Goal: Task Accomplishment & Management: Complete application form

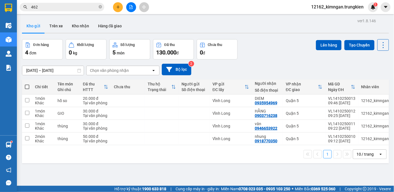
scroll to position [352, 0]
click at [209, 138] on td at bounding box center [194, 138] width 31 height 13
checkbox input "true"
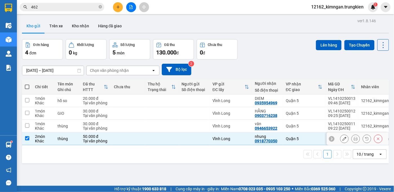
click at [198, 125] on div at bounding box center [194, 126] width 25 height 5
checkbox input "true"
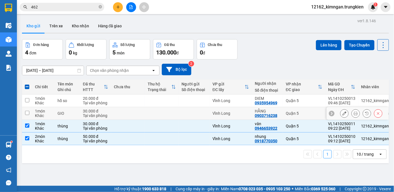
drag, startPoint x: 194, startPoint y: 111, endPoint x: 192, endPoint y: 104, distance: 6.9
click at [194, 111] on td at bounding box center [194, 113] width 31 height 13
checkbox input "true"
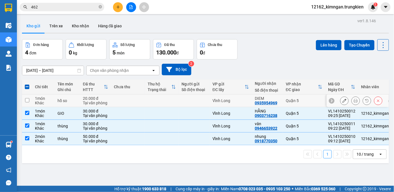
click at [192, 100] on div at bounding box center [194, 100] width 25 height 5
checkbox input "true"
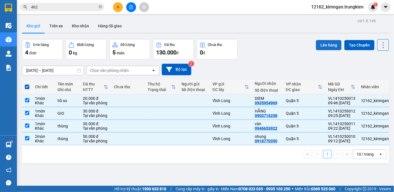
click at [319, 40] on button "Lên hàng" at bounding box center [329, 45] width 26 height 10
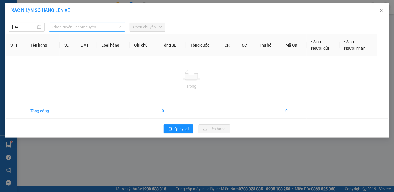
click at [100, 27] on span "Chọn tuyến - nhóm tuyến" at bounding box center [86, 27] width 69 height 8
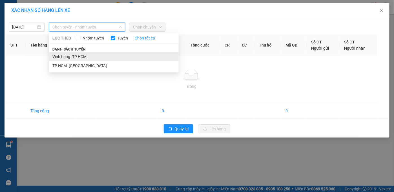
click at [81, 56] on li "Vĩnh Long- TP HCM" at bounding box center [114, 56] width 130 height 9
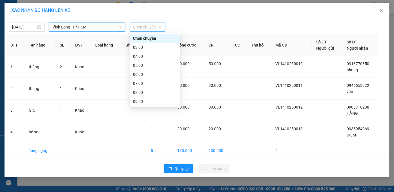
click at [144, 26] on span "Chọn chuyến" at bounding box center [147, 27] width 29 height 8
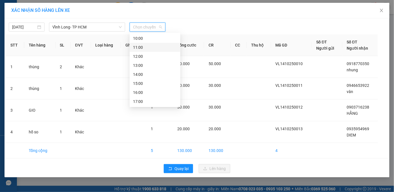
click at [132, 45] on div "11:00" at bounding box center [155, 47] width 51 height 9
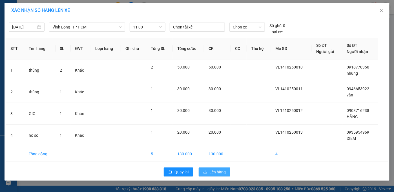
click at [219, 173] on span "Lên hàng" at bounding box center [217, 172] width 16 height 6
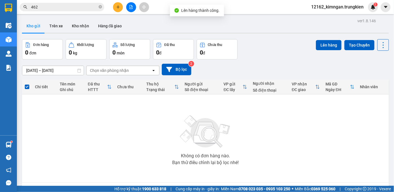
click at [115, 7] on button at bounding box center [118, 7] width 10 height 10
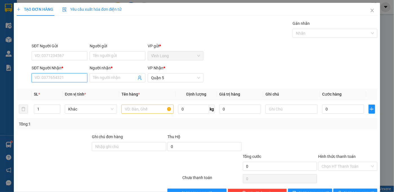
drag, startPoint x: 51, startPoint y: 77, endPoint x: 54, endPoint y: 76, distance: 3.2
click at [53, 76] on input "SĐT Người Nhận *" at bounding box center [60, 77] width 56 height 9
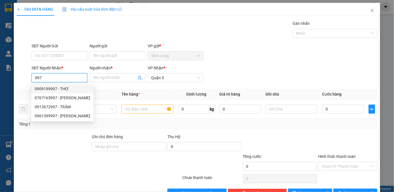
click at [57, 86] on div "0909199997 - THƠ" at bounding box center [63, 89] width 56 height 6
type input "0909199997"
type input "THƠ"
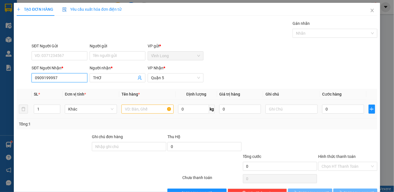
type input "30.000"
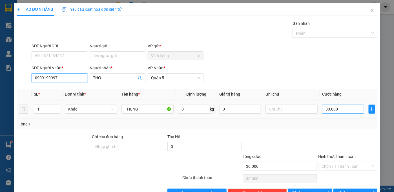
type input "0909199997"
drag, startPoint x: 348, startPoint y: 108, endPoint x: 352, endPoint y: 106, distance: 4.3
click at [348, 108] on input "30.000" at bounding box center [343, 109] width 42 height 9
type input "2"
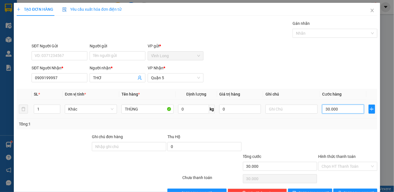
type input "2"
type input "20"
type input "20.000"
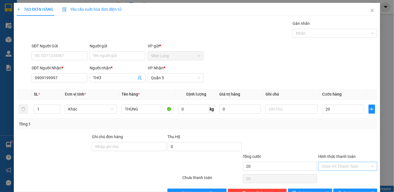
type input "20.000"
click at [349, 164] on input "Hình thức thanh toán" at bounding box center [346, 166] width 48 height 8
click at [347, 179] on div "Tại văn phòng" at bounding box center [345, 177] width 52 height 6
type input "0"
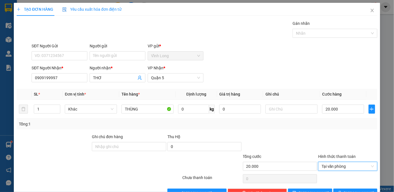
scroll to position [16, 0]
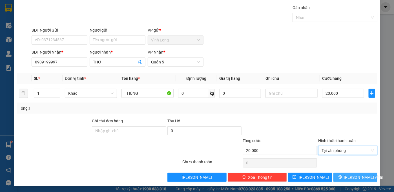
click at [347, 178] on button "[PERSON_NAME] và In" at bounding box center [355, 177] width 44 height 9
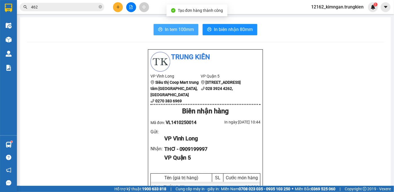
click at [179, 34] on button "In tem 100mm" at bounding box center [176, 29] width 45 height 11
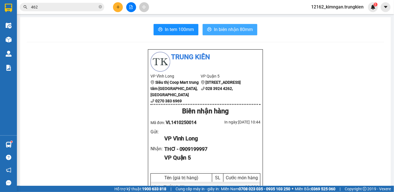
click at [221, 26] on span "In biên nhận 80mm" at bounding box center [233, 29] width 39 height 7
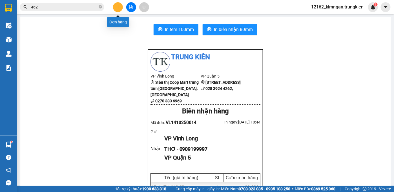
click at [118, 7] on icon "plus" at bounding box center [118, 6] width 0 height 3
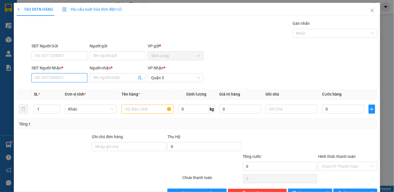
click at [56, 80] on input "SĐT Người Nhận *" at bounding box center [60, 77] width 56 height 9
type input "0"
type input "0973753056"
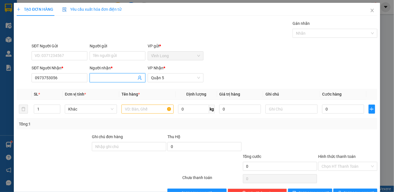
click at [108, 79] on input "Người nhận *" at bounding box center [114, 78] width 43 height 6
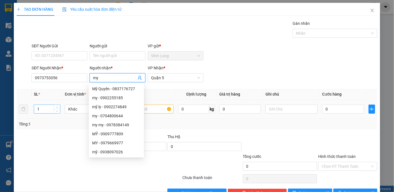
type input "my"
drag, startPoint x: 40, startPoint y: 111, endPoint x: 31, endPoint y: 110, distance: 8.8
click at [31, 110] on tr "1 Khác 0 kg 0 0" at bounding box center [197, 109] width 361 height 19
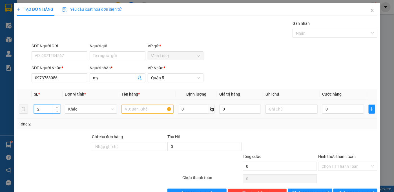
type input "2"
click at [137, 107] on input "text" at bounding box center [148, 109] width 52 height 9
type input "thung"
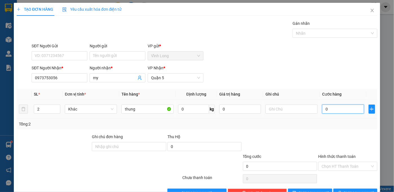
click at [331, 109] on input "0" at bounding box center [343, 109] width 42 height 9
type input "1"
type input "12"
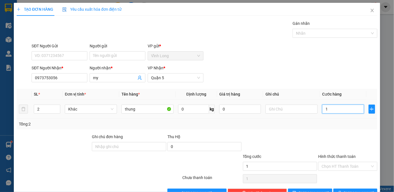
type input "12"
type input "120"
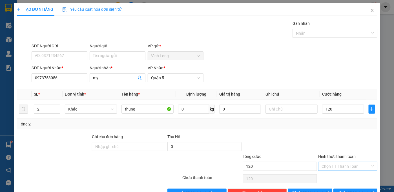
type input "120.000"
click at [337, 164] on input "Hình thức thanh toán" at bounding box center [346, 166] width 48 height 8
click at [336, 173] on div "Tại văn phòng" at bounding box center [344, 177] width 59 height 9
type input "0"
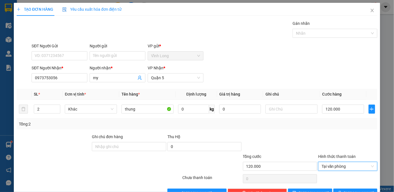
scroll to position [16, 0]
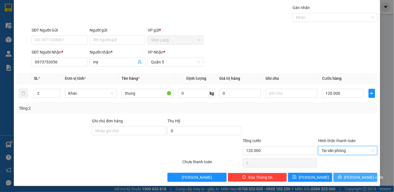
click at [338, 177] on button "[PERSON_NAME] và In" at bounding box center [355, 177] width 44 height 9
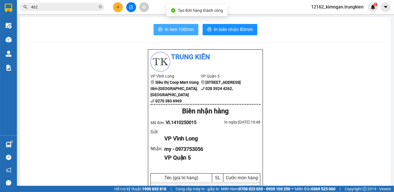
click at [173, 29] on span "In tem 100mm" at bounding box center [179, 29] width 29 height 7
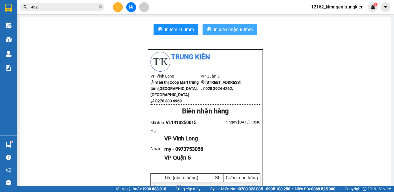
click at [242, 29] on span "In biên nhận 80mm" at bounding box center [233, 29] width 39 height 7
click at [118, 6] on icon "plus" at bounding box center [118, 6] width 0 height 3
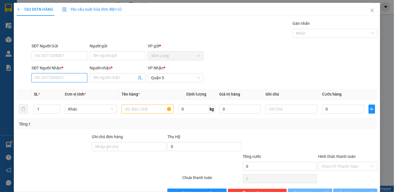
click at [58, 79] on input "SĐT Người Nhận *" at bounding box center [60, 77] width 56 height 9
type input "0946464530"
click at [65, 88] on div "0946464530 - ga ac" at bounding box center [59, 89] width 48 height 6
type input "ga ac"
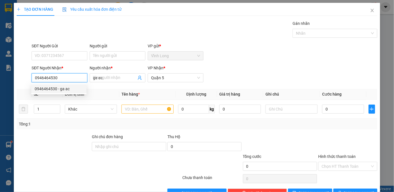
type input "70.000"
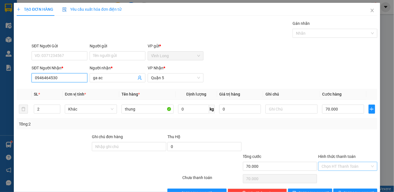
type input "0946464530"
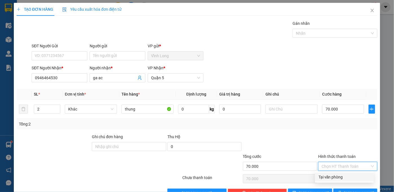
click at [330, 165] on input "Hình thức thanh toán" at bounding box center [346, 166] width 48 height 8
click at [326, 176] on div "Tại văn phòng" at bounding box center [345, 177] width 52 height 6
type input "0"
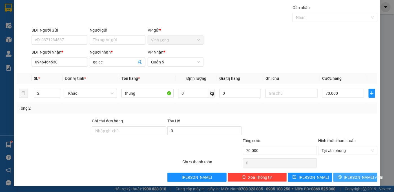
drag, startPoint x: 339, startPoint y: 178, endPoint x: 315, endPoint y: 154, distance: 34.1
click at [339, 178] on button "[PERSON_NAME] và In" at bounding box center [355, 177] width 44 height 9
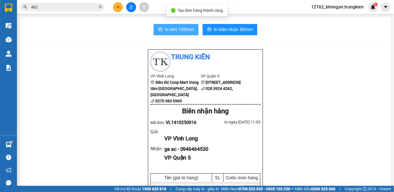
click at [165, 27] on span "In tem 100mm" at bounding box center [179, 29] width 29 height 7
drag, startPoint x: 195, startPoint y: 188, endPoint x: 119, endPoint y: 10, distance: 193.4
click at [119, 10] on button at bounding box center [118, 7] width 10 height 10
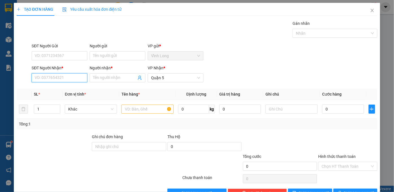
click at [62, 74] on input "SĐT Người Nhận *" at bounding box center [60, 77] width 56 height 9
type input "0908016746"
click at [76, 87] on div "0908016746 - HAO" at bounding box center [59, 89] width 48 height 6
type input "HAO"
type input "50.000"
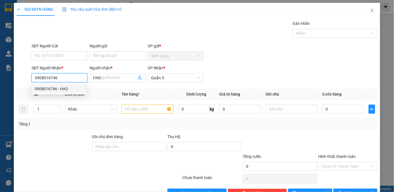
type input "50.000"
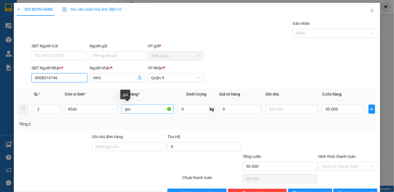
type input "0908016746"
drag, startPoint x: 144, startPoint y: 110, endPoint x: 90, endPoint y: 110, distance: 54.1
click at [90, 110] on tr "2 Khác goi 0 kg 0 50.000" at bounding box center [197, 109] width 361 height 19
type input "giỏ"
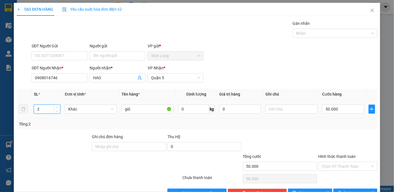
click at [25, 111] on tr "2 Khác giỏ 0 kg 0 50.000" at bounding box center [197, 109] width 361 height 19
type input "1"
type input "3"
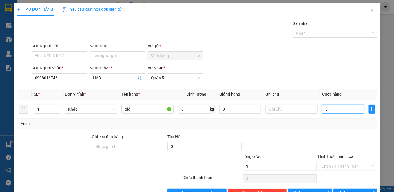
type input "30"
type input "30.000"
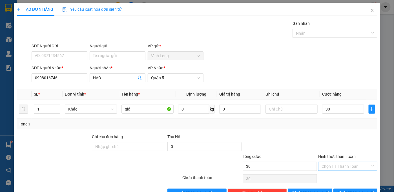
type input "30.000"
click at [346, 163] on input "Hình thức thanh toán" at bounding box center [346, 166] width 48 height 8
click at [339, 173] on div "Tại văn phòng" at bounding box center [344, 177] width 59 height 9
type input "0"
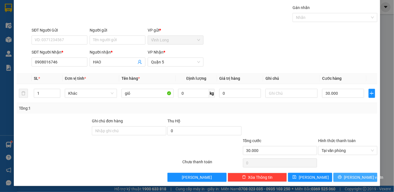
click at [340, 174] on button "[PERSON_NAME] và In" at bounding box center [355, 177] width 44 height 9
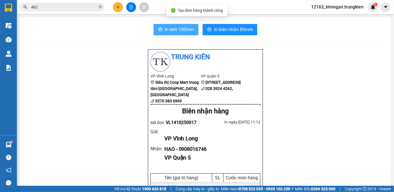
click at [163, 30] on button "In tem 100mm" at bounding box center [176, 29] width 45 height 11
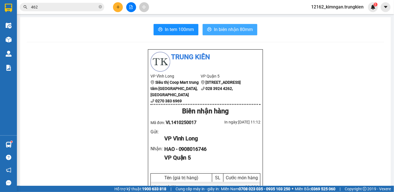
click at [223, 33] on span "In biên nhận 80mm" at bounding box center [233, 29] width 39 height 7
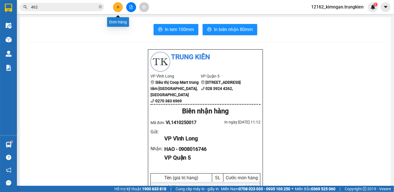
click at [118, 8] on icon "plus" at bounding box center [118, 7] width 4 height 4
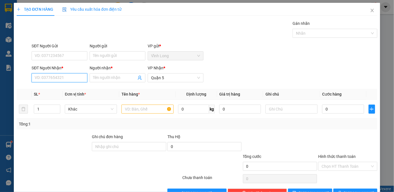
drag, startPoint x: 67, startPoint y: 78, endPoint x: 68, endPoint y: 65, distance: 13.0
click at [67, 78] on input "SĐT Người Nhận *" at bounding box center [60, 77] width 56 height 9
click at [48, 88] on div "0775880925 - nhi" at bounding box center [59, 89] width 48 height 6
type input "0775880925"
type input "nhi"
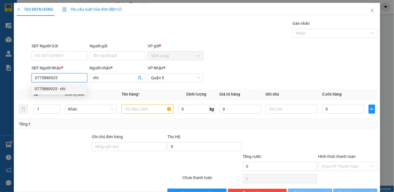
type input "40.000"
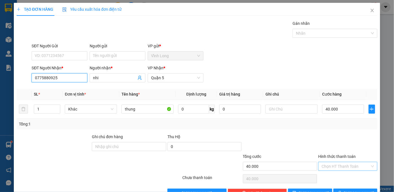
type input "0775880925"
click at [329, 166] on input "Hình thức thanh toán" at bounding box center [346, 166] width 48 height 8
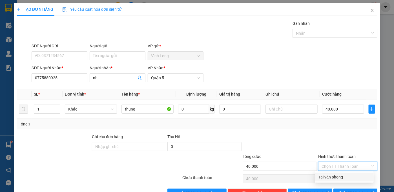
click at [329, 176] on div "Tại văn phòng" at bounding box center [345, 177] width 52 height 6
type input "0"
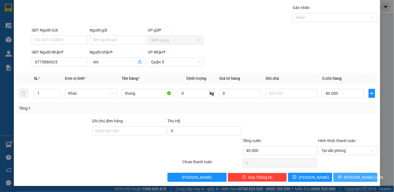
click at [345, 177] on button "[PERSON_NAME] và In" at bounding box center [355, 177] width 44 height 9
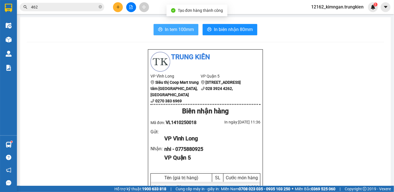
click at [185, 30] on span "In tem 100mm" at bounding box center [179, 29] width 29 height 7
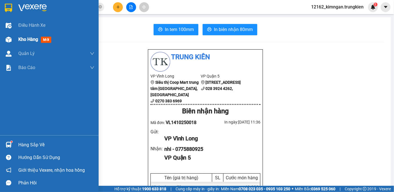
click at [21, 38] on span "Kho hàng" at bounding box center [28, 39] width 20 height 5
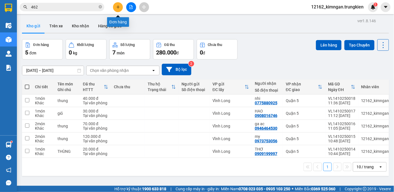
click at [119, 9] on button at bounding box center [118, 7] width 10 height 10
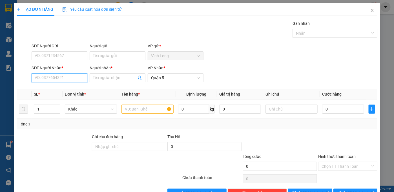
drag, startPoint x: 58, startPoint y: 74, endPoint x: 61, endPoint y: 72, distance: 3.9
click at [60, 72] on div "SĐT Người Nhận * VD: 0377654321" at bounding box center [60, 75] width 56 height 20
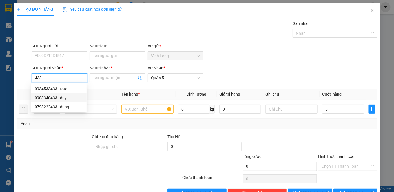
click at [46, 99] on div "0903340433 - duy" at bounding box center [59, 98] width 48 height 6
type input "0903340433"
type input "duy"
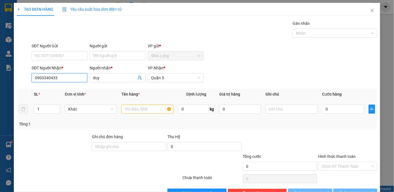
type input "30.000"
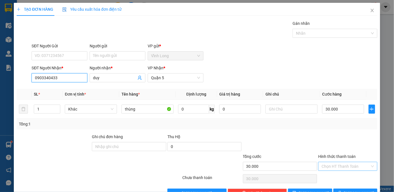
type input "0903340433"
click at [342, 164] on input "Hình thức thanh toán" at bounding box center [346, 166] width 48 height 8
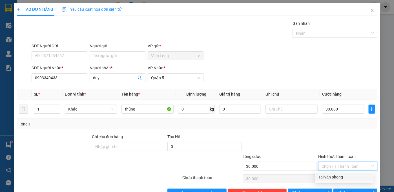
click at [334, 175] on div "Tại văn phòng" at bounding box center [345, 177] width 52 height 6
type input "0"
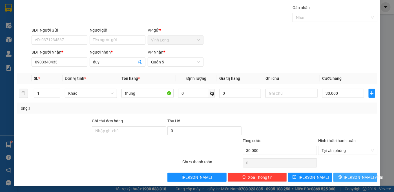
click at [337, 175] on button "[PERSON_NAME] và In" at bounding box center [355, 177] width 44 height 9
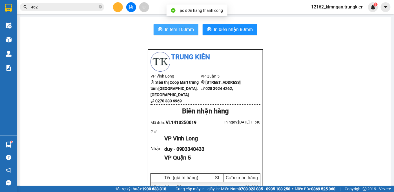
click at [180, 32] on span "In tem 100mm" at bounding box center [179, 29] width 29 height 7
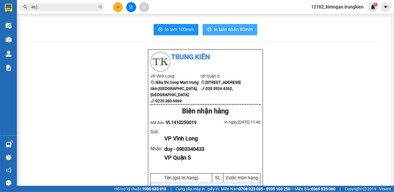
click at [240, 32] on span "In biên nhận 80mm" at bounding box center [233, 29] width 39 height 7
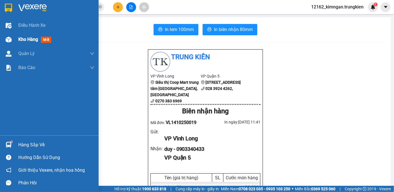
click at [19, 37] on span "Kho hàng" at bounding box center [28, 39] width 20 height 5
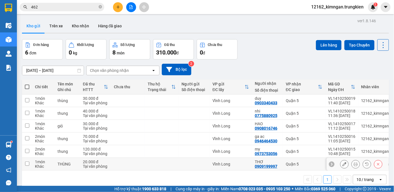
drag, startPoint x: 220, startPoint y: 164, endPoint x: 220, endPoint y: 156, distance: 8.2
click at [220, 160] on td "Vĩnh Long" at bounding box center [231, 164] width 42 height 13
checkbox input "true"
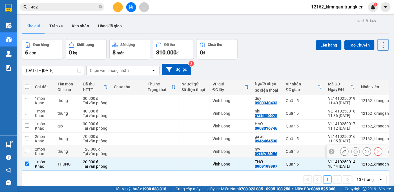
click at [220, 153] on div "Vĩnh Long" at bounding box center [231, 151] width 37 height 5
checkbox input "true"
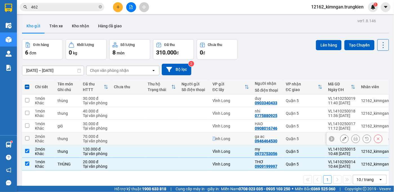
click at [214, 141] on div "Vĩnh Long" at bounding box center [231, 138] width 37 height 5
checkbox input "true"
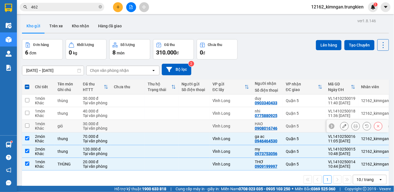
click at [211, 123] on td "Vĩnh Long" at bounding box center [231, 126] width 42 height 13
checkbox input "true"
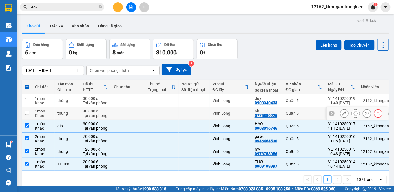
click at [211, 114] on td "Vĩnh Long" at bounding box center [231, 113] width 42 height 13
checkbox input "true"
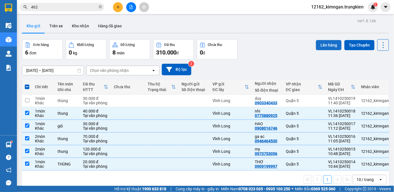
click at [333, 41] on button "Lên hàng" at bounding box center [329, 45] width 26 height 10
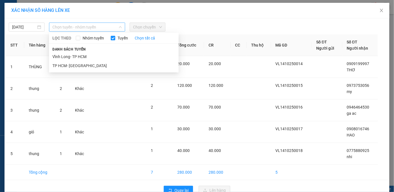
click at [97, 26] on span "Chọn tuyến - nhóm tuyến" at bounding box center [86, 27] width 69 height 8
click at [77, 57] on li "Vĩnh Long- TP HCM" at bounding box center [114, 56] width 130 height 9
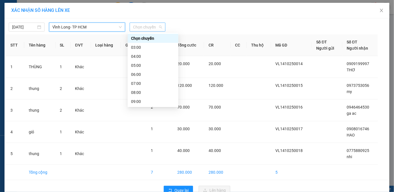
click at [138, 26] on span "Chọn chuyến" at bounding box center [147, 27] width 29 height 8
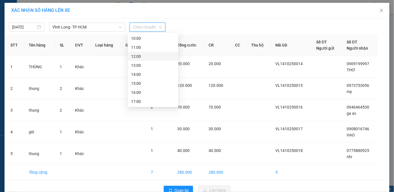
click at [138, 54] on div "12:00" at bounding box center [153, 56] width 44 height 6
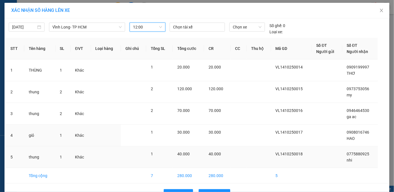
scroll to position [16, 0]
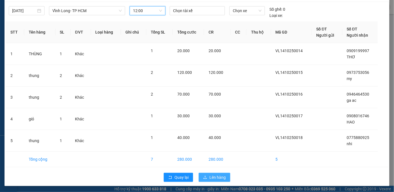
drag, startPoint x: 217, startPoint y: 178, endPoint x: 220, endPoint y: 168, distance: 10.6
click at [217, 176] on span "Lên hàng" at bounding box center [217, 177] width 16 height 6
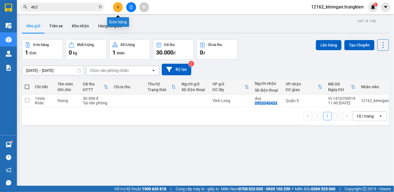
click at [118, 7] on icon "plus" at bounding box center [117, 7] width 3 height 0
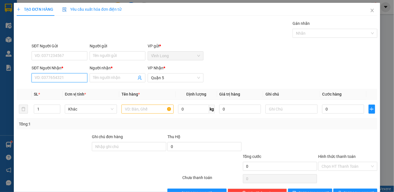
click at [58, 78] on input "SĐT Người Nhận *" at bounding box center [60, 77] width 56 height 9
click at [51, 87] on div "0947374534 - [PERSON_NAME]" at bounding box center [63, 89] width 56 height 6
type input "0947374534"
type input "VY"
type input "20.000"
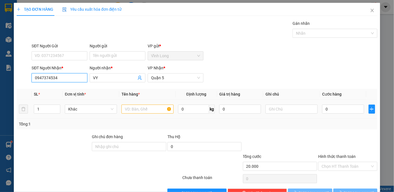
type input "20.000"
type input "0947374534"
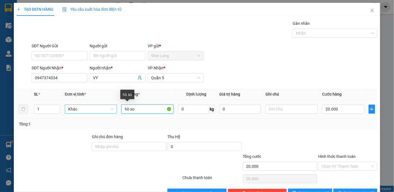
drag, startPoint x: 141, startPoint y: 109, endPoint x: 109, endPoint y: 112, distance: 32.5
click at [109, 112] on tr "1 Khác hò so 0 kg 0 20.000" at bounding box center [197, 109] width 361 height 19
type input "hộp"
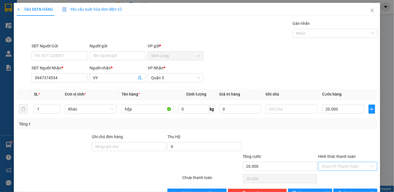
click at [341, 166] on input "Hình thức thanh toán" at bounding box center [346, 166] width 48 height 8
click at [341, 176] on div "Tại văn phòng" at bounding box center [345, 177] width 52 height 6
type input "0"
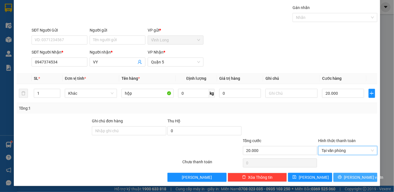
click at [341, 175] on icon "printer" at bounding box center [340, 177] width 4 height 4
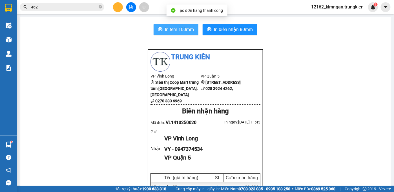
click at [161, 31] on button "In tem 100mm" at bounding box center [176, 29] width 45 height 11
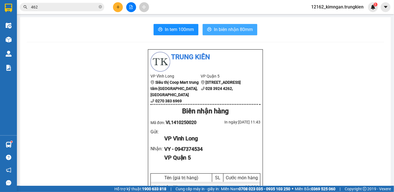
click at [243, 30] on span "In biên nhận 80mm" at bounding box center [233, 29] width 39 height 7
drag, startPoint x: 243, startPoint y: 168, endPoint x: 349, endPoint y: 98, distance: 126.4
drag, startPoint x: 318, startPoint y: 1, endPoint x: 313, endPoint y: 2, distance: 5.6
drag, startPoint x: 313, startPoint y: 2, endPoint x: 118, endPoint y: 7, distance: 194.9
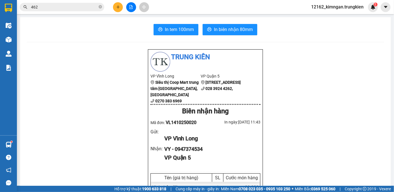
click at [118, 7] on icon "plus" at bounding box center [118, 7] width 4 height 4
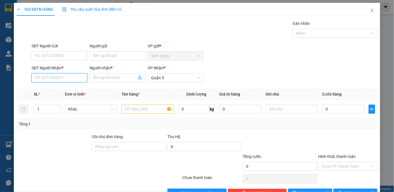
click at [61, 80] on input "SĐT Người Nhận *" at bounding box center [60, 77] width 56 height 9
type input "0769311623"
click at [52, 89] on div "0769311623 - huy" at bounding box center [59, 89] width 48 height 6
type input "huy"
type input "20.000"
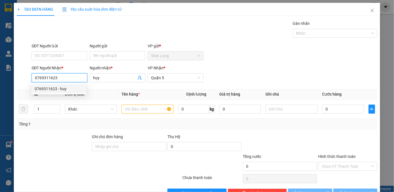
type input "20.000"
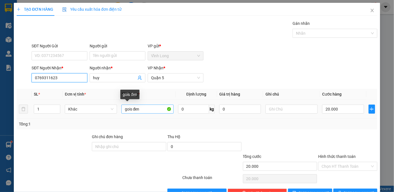
type input "0769311623"
drag, startPoint x: 142, startPoint y: 110, endPoint x: 133, endPoint y: 109, distance: 9.3
click at [133, 109] on input "gois đen" at bounding box center [148, 109] width 52 height 9
type input "gois đỏ"
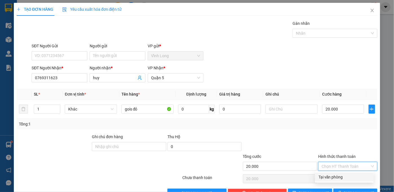
click at [346, 167] on input "Hình thức thanh toán" at bounding box center [346, 166] width 48 height 8
click at [343, 174] on div "Tại văn phòng" at bounding box center [345, 177] width 52 height 6
type input "0"
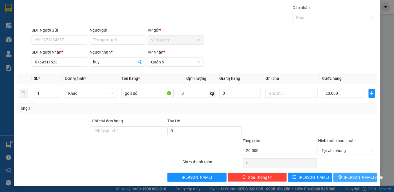
click at [342, 175] on icon "printer" at bounding box center [340, 177] width 4 height 4
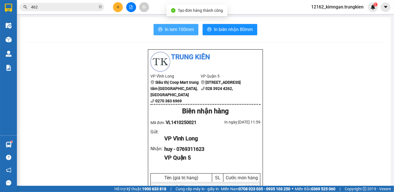
click at [185, 28] on span "In tem 100mm" at bounding box center [179, 29] width 29 height 7
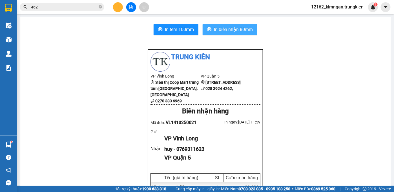
click at [232, 31] on span "In biên nhận 80mm" at bounding box center [233, 29] width 39 height 7
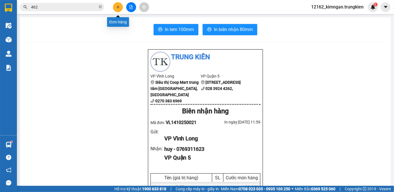
click at [115, 6] on button at bounding box center [118, 7] width 10 height 10
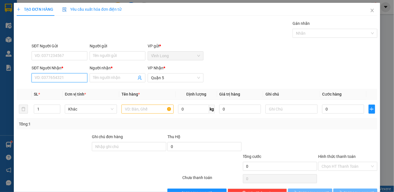
click at [77, 78] on input "SĐT Người Nhận *" at bounding box center [60, 77] width 56 height 9
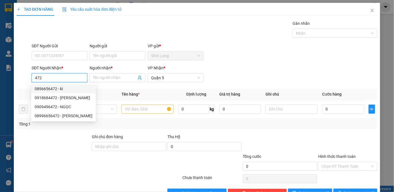
click at [61, 88] on div "0896656472 - kì" at bounding box center [64, 89] width 58 height 6
type input "0896656472"
type input "kì"
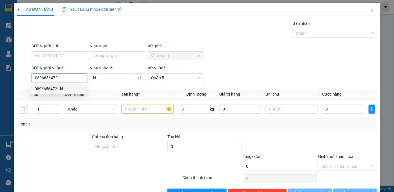
type input "20.000"
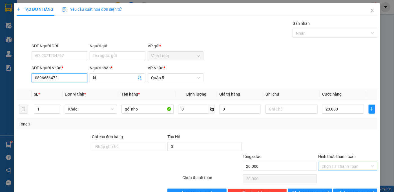
type input "0896656472"
click at [339, 163] on input "Hình thức thanh toán" at bounding box center [346, 166] width 48 height 8
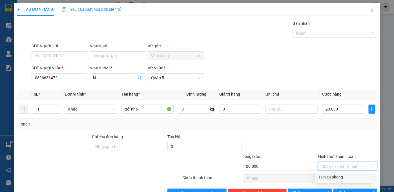
click at [336, 175] on div "Tại văn phòng" at bounding box center [345, 177] width 52 height 6
type input "0"
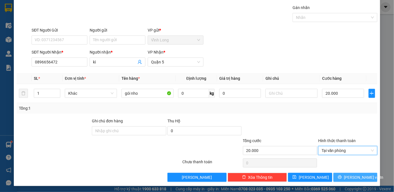
click at [338, 176] on button "[PERSON_NAME] và In" at bounding box center [355, 177] width 44 height 9
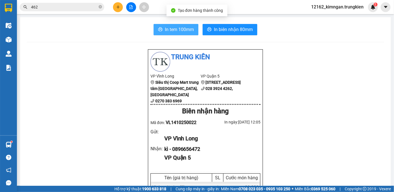
click at [162, 32] on button "In tem 100mm" at bounding box center [176, 29] width 45 height 11
click at [118, 0] on div "Kết quả tìm kiếm ( 749 ) Bộ lọc Mã ĐH Trạng thái Món hàng Thu hộ Tổng cước Chưa…" at bounding box center [197, 7] width 394 height 14
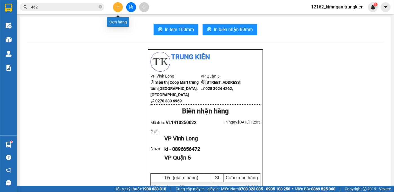
click at [118, 7] on icon "plus" at bounding box center [118, 7] width 4 height 4
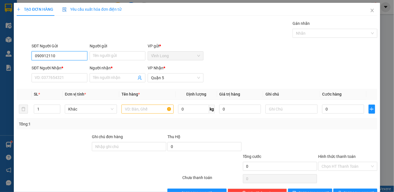
type input "0909121105"
drag, startPoint x: 57, startPoint y: 57, endPoint x: 12, endPoint y: 51, distance: 45.8
click at [12, 51] on div "TẠO ĐƠN HÀNG Yêu cầu xuất hóa đơn điện tử Transit Pickup Surcharge Ids Transit …" at bounding box center [197, 96] width 394 height 192
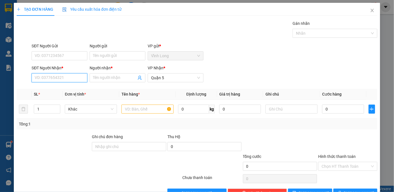
click at [43, 78] on input "SĐT Người Nhận *" at bounding box center [60, 77] width 56 height 9
paste input "0909121105"
type input "0909121105"
click at [67, 88] on div "0909121105 - hoang" at bounding box center [59, 89] width 48 height 6
type input "hoang"
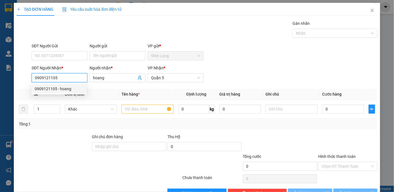
type input "30.000"
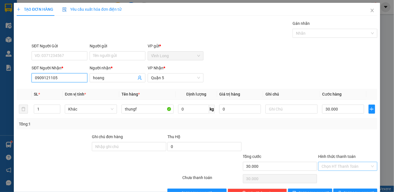
type input "0909121105"
click at [339, 166] on input "Hình thức thanh toán" at bounding box center [346, 166] width 48 height 8
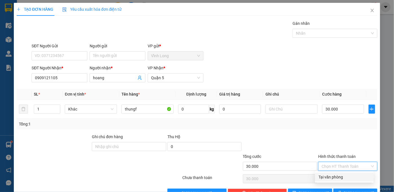
click at [338, 176] on div "Tại văn phòng" at bounding box center [345, 177] width 52 height 6
type input "0"
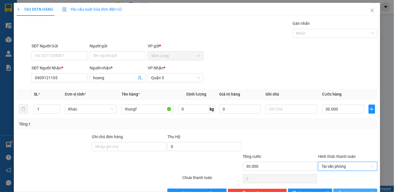
click at [338, 189] on button "[PERSON_NAME] và In" at bounding box center [355, 193] width 44 height 9
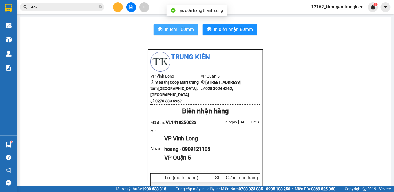
click at [180, 29] on span "In tem 100mm" at bounding box center [179, 29] width 29 height 7
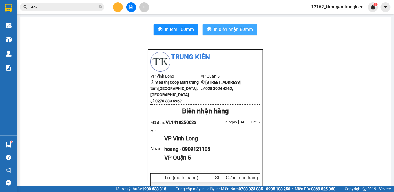
click at [217, 27] on span "In biên nhận 80mm" at bounding box center [233, 29] width 39 height 7
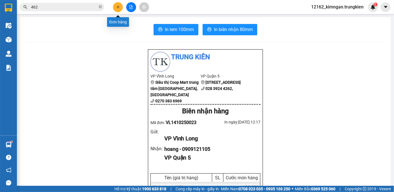
click at [114, 8] on button at bounding box center [118, 7] width 10 height 10
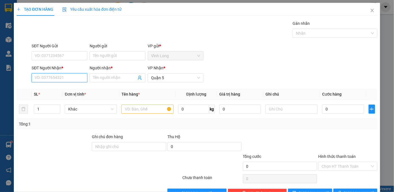
click at [73, 78] on input "SĐT Người Nhận *" at bounding box center [60, 77] width 56 height 9
click at [69, 88] on div "0385859991 - PHU" at bounding box center [59, 89] width 48 height 6
type input "0385859991"
type input "PHU"
type input "30.000"
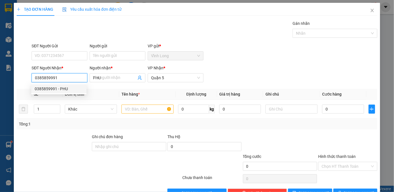
type input "30.000"
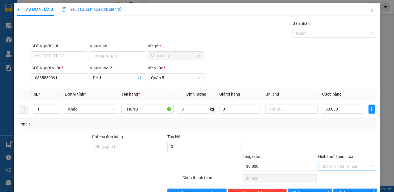
click at [348, 165] on input "Hình thức thanh toán" at bounding box center [346, 166] width 48 height 8
click at [339, 177] on div "Tại văn phòng" at bounding box center [345, 177] width 52 height 6
click at [339, 189] on button "[PERSON_NAME] và In" at bounding box center [355, 193] width 44 height 9
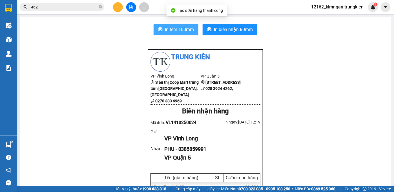
click at [185, 32] on span "In tem 100mm" at bounding box center [179, 29] width 29 height 7
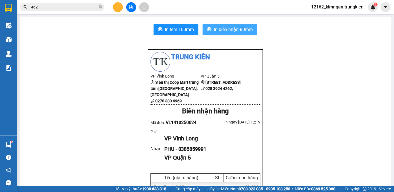
click at [237, 30] on span "In biên nhận 80mm" at bounding box center [233, 29] width 39 height 7
drag, startPoint x: 37, startPoint y: 152, endPoint x: 43, endPoint y: 162, distance: 11.7
drag, startPoint x: 43, startPoint y: 162, endPoint x: 29, endPoint y: 161, distance: 13.8
drag, startPoint x: 29, startPoint y: 161, endPoint x: 26, endPoint y: 164, distance: 3.4
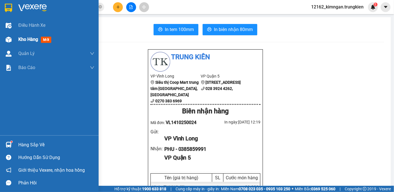
click at [19, 38] on span "Kho hàng" at bounding box center [28, 39] width 20 height 5
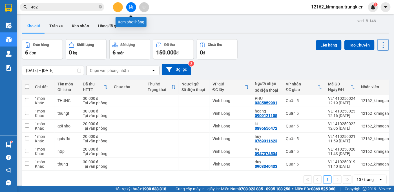
click at [132, 9] on icon "file-add" at bounding box center [131, 7] width 4 height 4
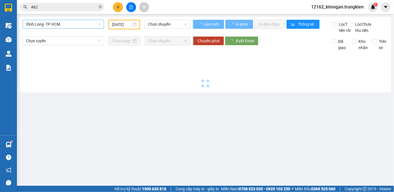
click at [89, 25] on span "Vĩnh Long- TP HCM" at bounding box center [63, 24] width 75 height 8
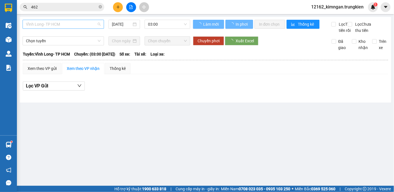
type input "[DATE]"
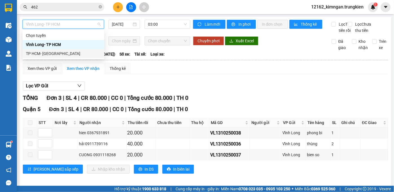
click at [79, 53] on div "TP HCM- [GEOGRAPHIC_DATA]" at bounding box center [63, 53] width 75 height 6
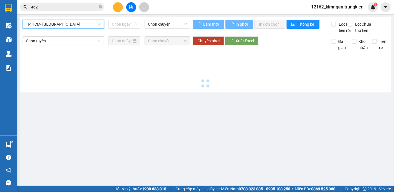
type input "[DATE]"
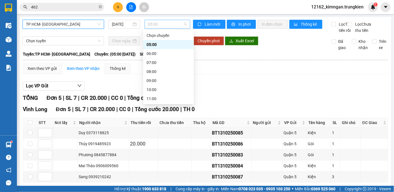
click at [153, 23] on span "05:00" at bounding box center [167, 24] width 39 height 8
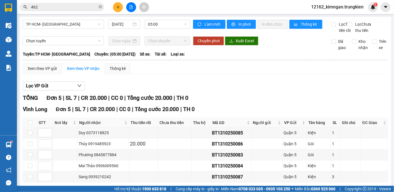
click at [260, 91] on div "Lọc VP Gửi" at bounding box center [205, 85] width 365 height 9
click at [153, 21] on span "05:00" at bounding box center [167, 24] width 39 height 8
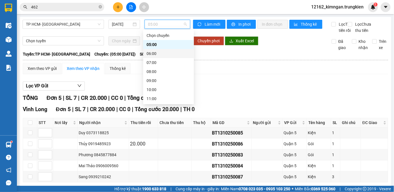
click at [156, 55] on div "06:00" at bounding box center [169, 53] width 44 height 6
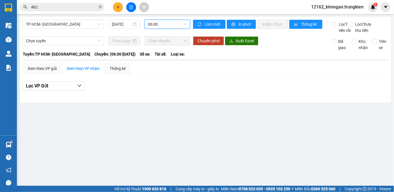
click at [162, 24] on span "06:00" at bounding box center [167, 24] width 39 height 8
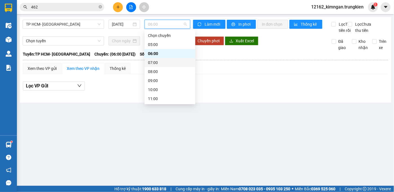
click at [156, 63] on div "07:00" at bounding box center [170, 62] width 44 height 6
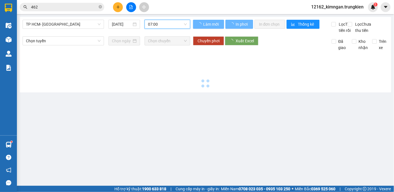
click at [162, 23] on span "07:00" at bounding box center [167, 24] width 39 height 8
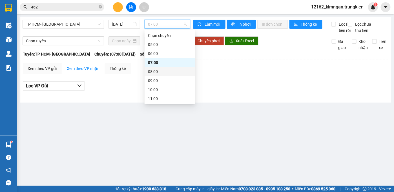
click at [169, 69] on div "08:00" at bounding box center [170, 72] width 44 height 6
click at [165, 24] on span "08:00" at bounding box center [167, 24] width 39 height 8
click at [165, 81] on div "09:00" at bounding box center [170, 81] width 44 height 6
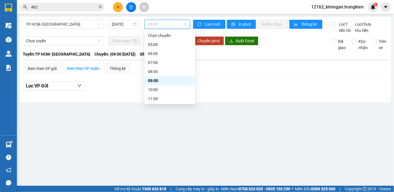
click at [165, 25] on span "09:00" at bounding box center [167, 24] width 39 height 8
click at [157, 91] on div "10:00" at bounding box center [170, 90] width 44 height 6
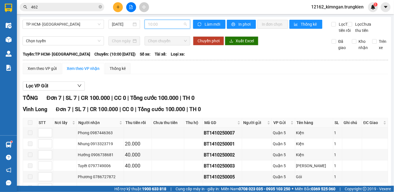
click at [160, 24] on span "10:00" at bounding box center [167, 24] width 39 height 8
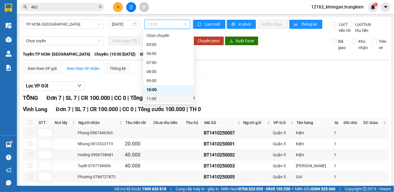
click at [153, 98] on div "11:00" at bounding box center [169, 99] width 44 height 6
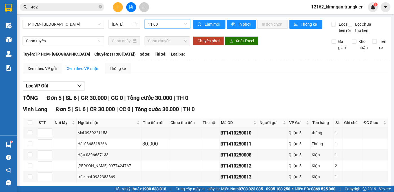
click at [157, 24] on span "11:00" at bounding box center [167, 24] width 39 height 8
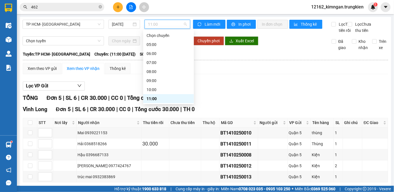
click at [155, 105] on div "12:00" at bounding box center [169, 108] width 44 height 6
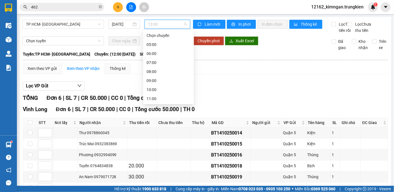
click at [151, 20] on span "12:00" at bounding box center [167, 24] width 39 height 8
click at [157, 114] on div "13:00" at bounding box center [169, 117] width 44 height 6
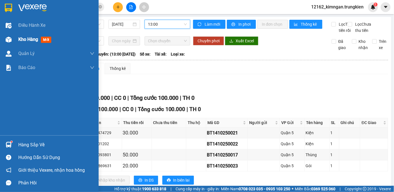
click at [28, 39] on span "Kho hàng" at bounding box center [28, 39] width 20 height 5
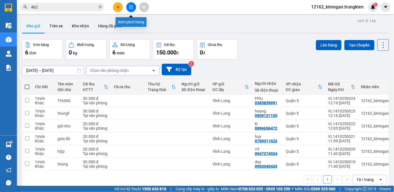
click at [131, 6] on icon "file-add" at bounding box center [131, 7] width 4 height 4
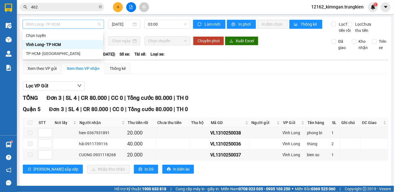
click at [68, 26] on span "Vĩnh Long- TP HCM" at bounding box center [63, 24] width 75 height 8
click at [74, 54] on div "TP HCM- [GEOGRAPHIC_DATA]" at bounding box center [63, 53] width 74 height 6
type input "[DATE]"
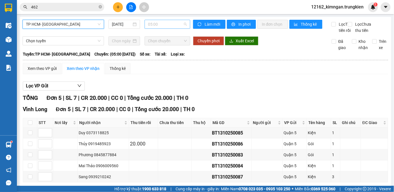
click at [149, 25] on span "05:00" at bounding box center [167, 24] width 39 height 8
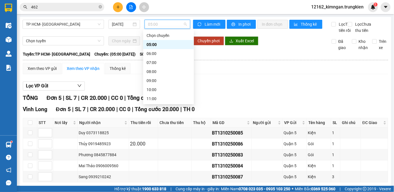
click at [156, 114] on div "13:00" at bounding box center [169, 117] width 44 height 6
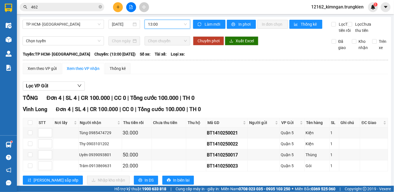
click at [162, 25] on span "13:00" at bounding box center [167, 24] width 39 height 8
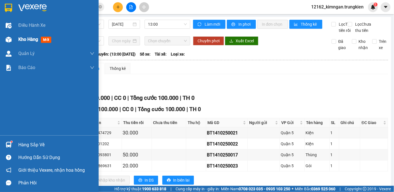
click at [28, 39] on span "Kho hàng" at bounding box center [28, 39] width 20 height 5
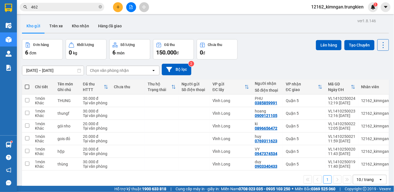
click at [285, 49] on div "Đơn hàng 6 đơn Khối lượng 0 kg Số lượng 6 món Đã thu 150.000 đ Chưa thu 0 đ Lên…" at bounding box center [205, 49] width 367 height 20
click at [191, 162] on td at bounding box center [194, 164] width 31 height 13
checkbox input "true"
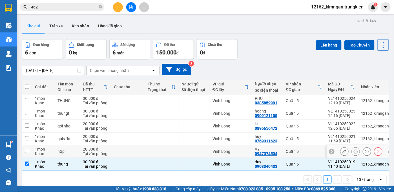
click at [192, 155] on td at bounding box center [194, 151] width 31 height 13
checkbox input "true"
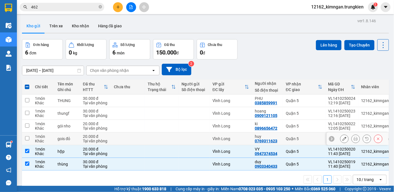
click at [192, 137] on div at bounding box center [194, 138] width 25 height 5
checkbox input "true"
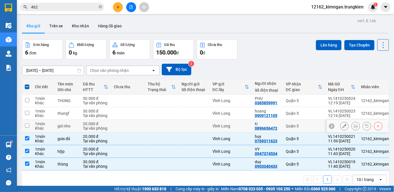
click at [192, 127] on div at bounding box center [194, 126] width 25 height 5
checkbox input "true"
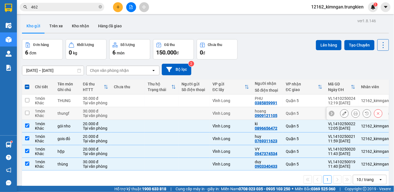
click at [202, 112] on div at bounding box center [194, 113] width 25 height 5
checkbox input "true"
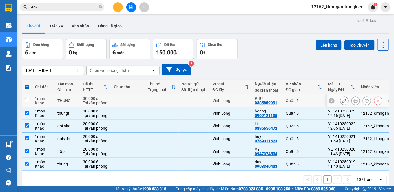
click at [184, 96] on td at bounding box center [194, 100] width 31 height 13
checkbox input "true"
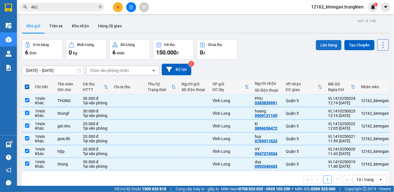
click at [325, 46] on button "Lên hàng" at bounding box center [329, 45] width 26 height 10
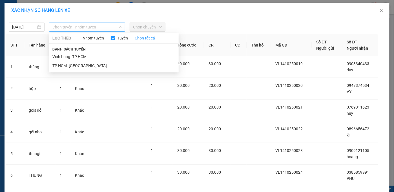
click at [74, 26] on span "Chọn tuyến - nhóm tuyến" at bounding box center [86, 27] width 69 height 8
click at [74, 57] on li "Vĩnh Long- TP HCM" at bounding box center [114, 56] width 130 height 9
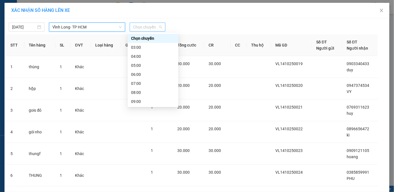
click at [139, 26] on span "Chọn chuyến" at bounding box center [147, 27] width 29 height 8
click at [138, 143] on div "14:00" at bounding box center [153, 146] width 44 height 6
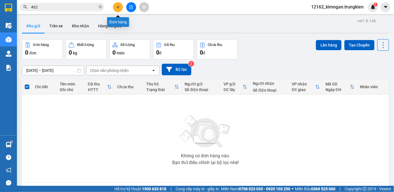
click at [114, 6] on button at bounding box center [118, 7] width 10 height 10
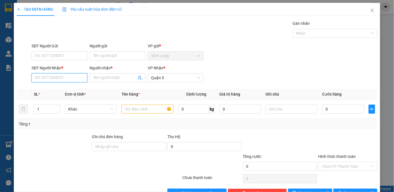
click at [79, 73] on input "SĐT Người Nhận *" at bounding box center [60, 77] width 56 height 9
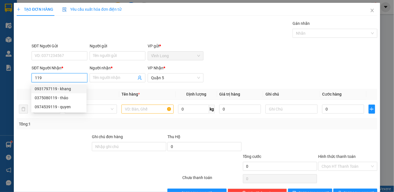
click at [64, 90] on div "0931797119 - khang" at bounding box center [59, 89] width 48 height 6
type input "0931797119"
type input "khang"
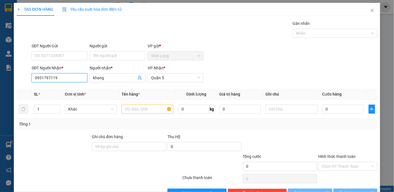
type input "30.000"
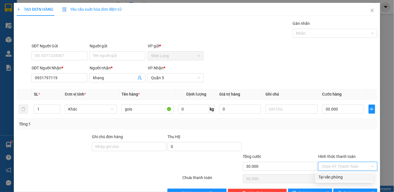
click at [332, 167] on input "Hình thức thanh toán" at bounding box center [346, 166] width 48 height 8
click at [329, 176] on div "Tại văn phòng" at bounding box center [345, 177] width 52 height 6
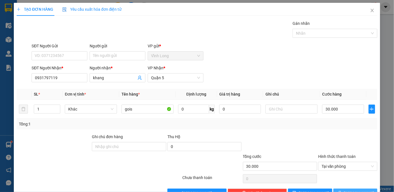
click at [346, 189] on button "[PERSON_NAME] và In" at bounding box center [355, 193] width 44 height 9
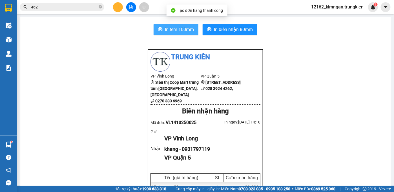
click at [181, 26] on span "In tem 100mm" at bounding box center [179, 29] width 29 height 7
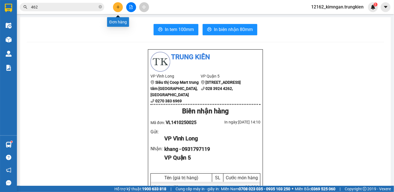
click at [119, 5] on button at bounding box center [118, 7] width 10 height 10
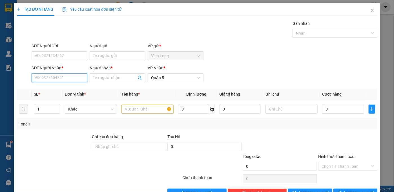
click at [59, 81] on input "SĐT Người Nhận *" at bounding box center [60, 77] width 56 height 9
type input "119"
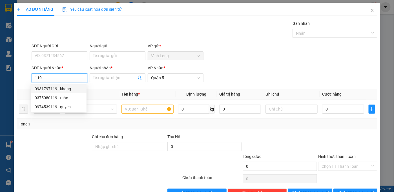
drag, startPoint x: 46, startPoint y: 79, endPoint x: -3, endPoint y: 73, distance: 49.1
click at [0, 73] on html "Kết quả tìm kiếm ( 749 ) Bộ lọc Mã ĐH Trạng thái Món hàng Thu hộ Tổng cước Chưa…" at bounding box center [197, 96] width 394 height 192
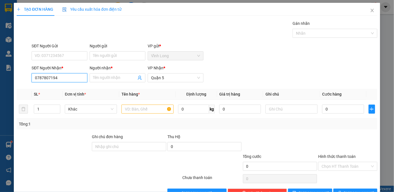
drag, startPoint x: 50, startPoint y: 78, endPoint x: 44, endPoint y: 77, distance: 5.4
click at [44, 77] on input "0787807194" at bounding box center [60, 77] width 56 height 9
drag, startPoint x: 52, startPoint y: 78, endPoint x: 49, endPoint y: 78, distance: 2.8
click at [49, 78] on input "0787870194" at bounding box center [60, 77] width 56 height 9
click at [43, 78] on input "07878707194" at bounding box center [60, 77] width 56 height 9
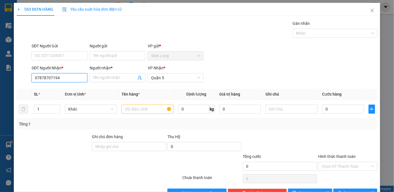
type input "0788707194"
click at [60, 91] on div "0788707194 - THƯ" at bounding box center [59, 89] width 48 height 6
type input "THƯ"
type input "30.000"
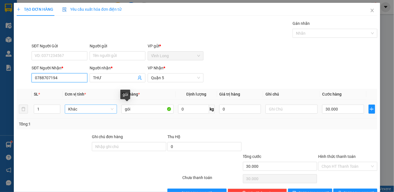
type input "0788707194"
drag, startPoint x: 115, startPoint y: 111, endPoint x: 87, endPoint y: 110, distance: 28.2
click at [87, 110] on tr "1 Khác gói 0 kg 0 30.000" at bounding box center [197, 109] width 361 height 19
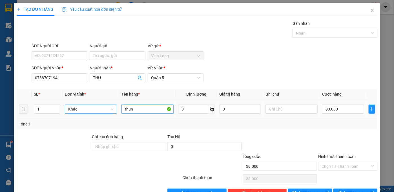
type input "thung"
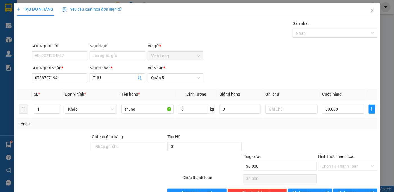
click at [28, 157] on div at bounding box center [69, 163] width 106 height 20
click at [341, 164] on input "Hình thức thanh toán" at bounding box center [346, 166] width 48 height 8
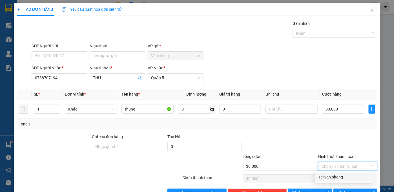
click at [337, 178] on div "Tại văn phòng" at bounding box center [345, 177] width 52 height 6
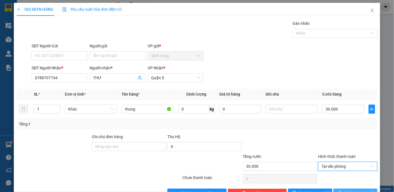
click at [336, 189] on button "[PERSON_NAME] và In" at bounding box center [355, 193] width 44 height 9
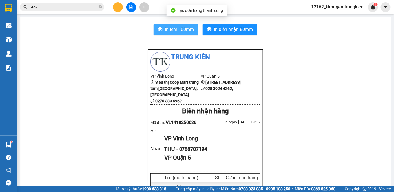
click at [160, 29] on icon "printer" at bounding box center [160, 29] width 5 height 5
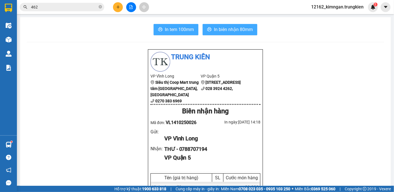
click at [234, 28] on span "In biên nhận 80mm" at bounding box center [233, 29] width 39 height 7
click at [120, 5] on button at bounding box center [118, 7] width 10 height 10
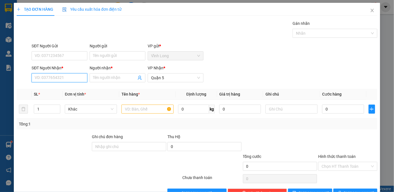
click at [57, 78] on input "SĐT Người Nhận *" at bounding box center [60, 77] width 56 height 9
click at [63, 89] on div "0776801282 - MAI" at bounding box center [59, 89] width 48 height 6
type input "0776801282"
type input "MAI"
type input "50.000"
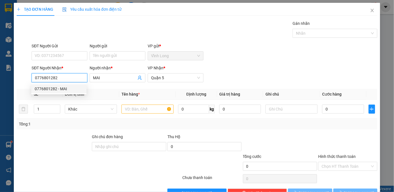
type input "50.000"
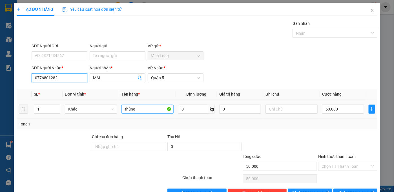
type input "0776801282"
drag, startPoint x: 141, startPoint y: 110, endPoint x: 85, endPoint y: 114, distance: 56.6
click at [86, 114] on tr "1 Khác thùng 0 kg 0 50.000" at bounding box center [197, 109] width 361 height 19
type input "goi"
click at [334, 106] on input "50.000" at bounding box center [343, 109] width 42 height 9
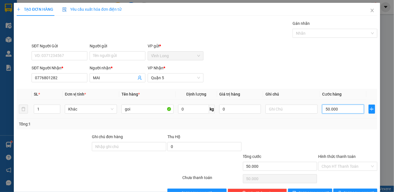
type input "2"
type input "20"
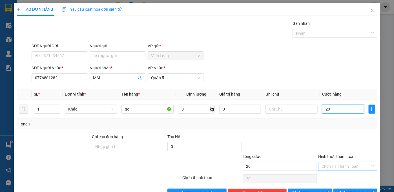
type input "20"
type input "20.000"
click at [325, 167] on input "Hình thức thanh toán" at bounding box center [346, 166] width 48 height 8
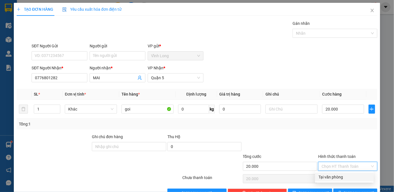
click at [323, 176] on div "Tại văn phòng" at bounding box center [345, 177] width 52 height 6
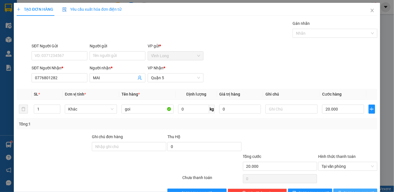
click at [346, 189] on button "[PERSON_NAME] và In" at bounding box center [355, 193] width 44 height 9
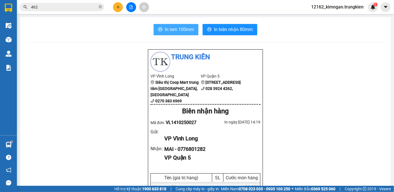
click at [186, 31] on span "In tem 100mm" at bounding box center [179, 29] width 29 height 7
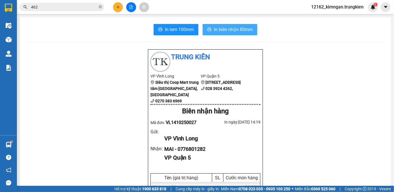
click at [231, 29] on span "In biên nhận 80mm" at bounding box center [233, 29] width 39 height 7
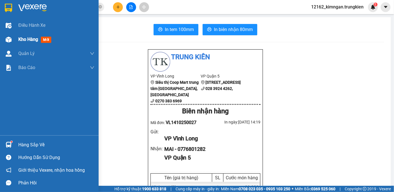
click at [27, 38] on span "Kho hàng" at bounding box center [28, 39] width 20 height 5
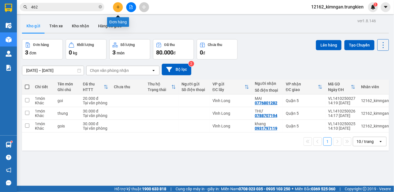
click at [118, 9] on button at bounding box center [118, 7] width 10 height 10
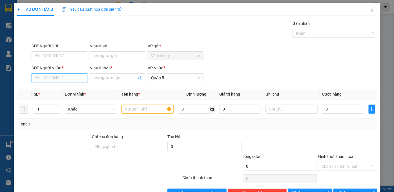
click at [63, 79] on input "SĐT Người Nhận *" at bounding box center [60, 77] width 56 height 9
click at [109, 75] on input "Người nhận *" at bounding box center [114, 78] width 43 height 6
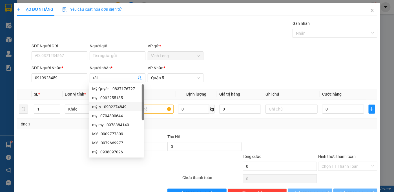
click at [53, 137] on div at bounding box center [54, 144] width 76 height 20
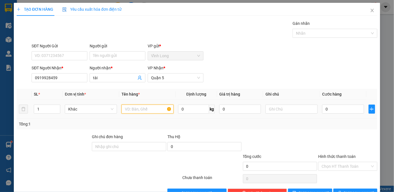
click at [139, 110] on input "text" at bounding box center [148, 109] width 52 height 9
click at [335, 108] on input "0" at bounding box center [343, 109] width 42 height 9
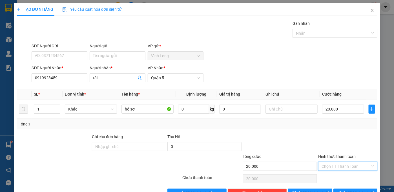
click at [346, 165] on input "Hình thức thanh toán" at bounding box center [346, 166] width 48 height 8
click at [343, 176] on div "Tại văn phòng" at bounding box center [345, 177] width 52 height 6
click at [342, 189] on button "[PERSON_NAME] và In" at bounding box center [355, 193] width 44 height 9
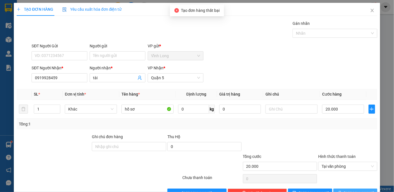
click at [357, 190] on span "[PERSON_NAME] và In" at bounding box center [363, 193] width 39 height 6
click at [342, 191] on icon "printer" at bounding box center [340, 193] width 4 height 4
click at [342, 189] on button "[PERSON_NAME] và In" at bounding box center [355, 193] width 44 height 9
click at [370, 12] on icon "close" at bounding box center [372, 10] width 5 height 5
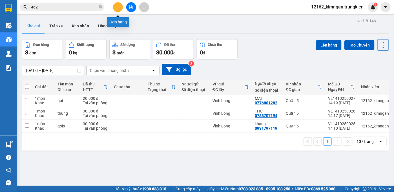
click at [119, 7] on icon "plus" at bounding box center [118, 7] width 4 height 4
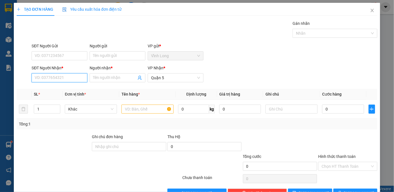
click at [70, 77] on input "SĐT Người Nhận *" at bounding box center [60, 77] width 56 height 9
click at [47, 78] on input "SĐT Người Nhận *" at bounding box center [60, 77] width 56 height 9
type input "0903603857"
click at [49, 88] on div "0903603857 - pull" at bounding box center [59, 89] width 48 height 6
type input "pull"
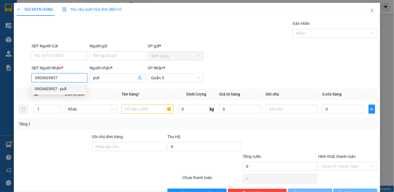
type input "180.000"
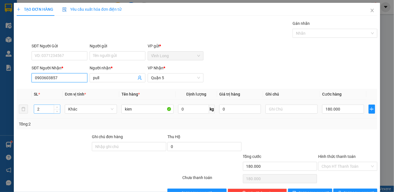
type input "0903603857"
drag, startPoint x: 41, startPoint y: 108, endPoint x: 32, endPoint y: 105, distance: 9.5
click at [32, 109] on td "2" at bounding box center [47, 109] width 31 height 19
type input "1"
click at [331, 109] on input "180.000" at bounding box center [343, 109] width 42 height 9
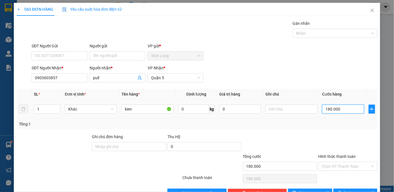
type input "1"
type input "15"
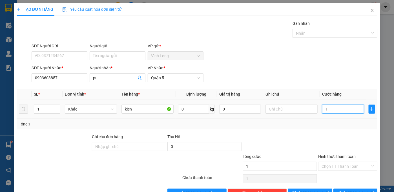
type input "15"
type input "150"
click at [330, 167] on input "Hình thức thanh toán" at bounding box center [346, 166] width 48 height 8
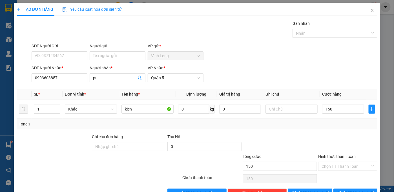
type input "150.000"
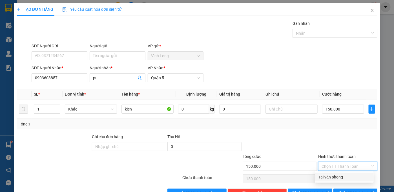
click at [330, 175] on div "Tại văn phòng" at bounding box center [345, 177] width 52 height 6
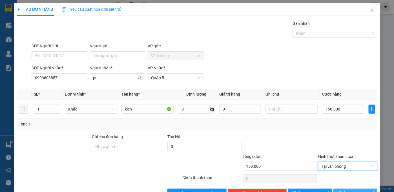
click at [345, 189] on button "[PERSON_NAME] và In" at bounding box center [355, 193] width 44 height 9
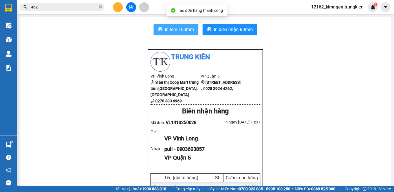
click at [167, 29] on span "In tem 100mm" at bounding box center [179, 29] width 29 height 7
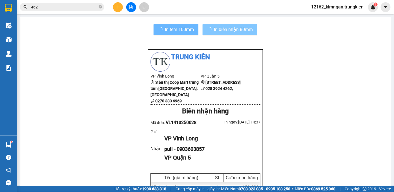
click at [235, 28] on span "In biên nhận 80mm" at bounding box center [233, 29] width 39 height 7
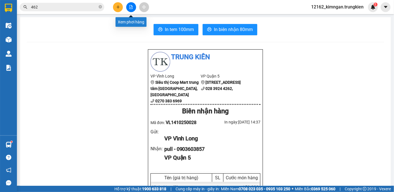
click at [130, 9] on button at bounding box center [131, 7] width 10 height 10
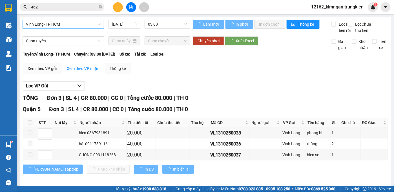
click at [63, 26] on span "Vĩnh Long- TP HCM" at bounding box center [63, 24] width 75 height 8
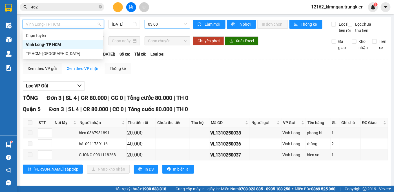
click at [62, 54] on div "TP HCM- [GEOGRAPHIC_DATA]" at bounding box center [63, 53] width 74 height 6
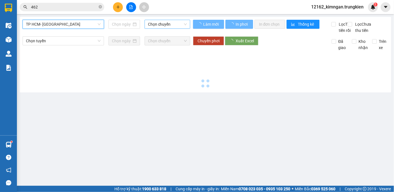
click at [151, 23] on span "Chọn chuyến" at bounding box center [167, 24] width 39 height 8
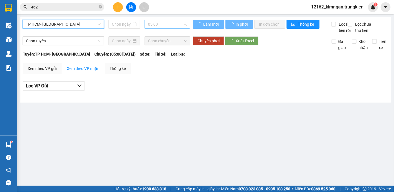
type input "[DATE]"
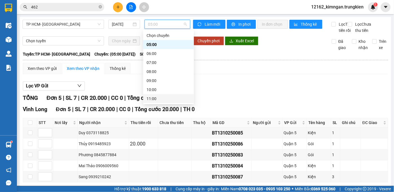
click at [149, 98] on div "11:00" at bounding box center [169, 99] width 44 height 6
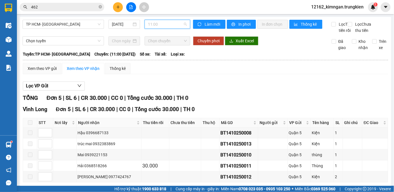
click at [155, 23] on span "11:00" at bounding box center [167, 24] width 39 height 8
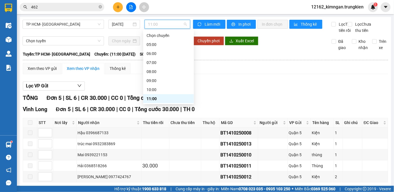
click at [154, 105] on div "12:00" at bounding box center [169, 108] width 44 height 6
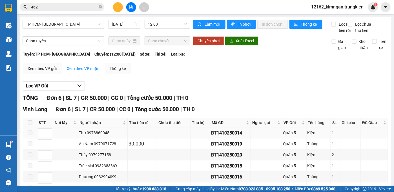
drag, startPoint x: 241, startPoint y: 98, endPoint x: 205, endPoint y: 102, distance: 36.6
click at [205, 127] on tr "Thư 0978860045 BT1410250014 Quận 5 Kiện 1" at bounding box center [205, 132] width 365 height 11
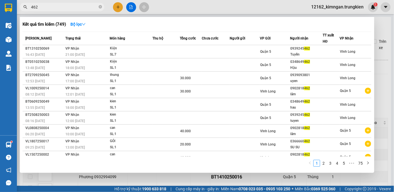
drag, startPoint x: 32, startPoint y: 9, endPoint x: 3, endPoint y: 7, distance: 29.1
click at [3, 7] on section "Kết quả tìm kiếm ( 749 ) Bộ lọc Mã ĐH Trạng thái Món hàng Thu hộ Tổng cước Chưa…" at bounding box center [197, 96] width 394 height 192
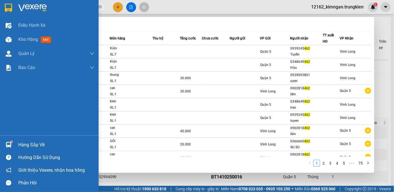
paste input "BT1410250014"
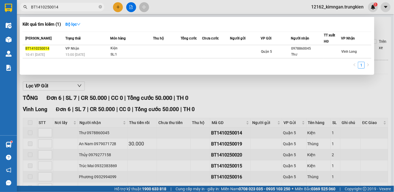
type input "BT1410250014"
click at [381, 67] on div at bounding box center [197, 96] width 394 height 192
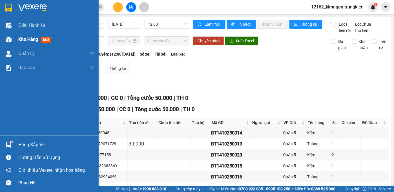
click at [22, 39] on span "Kho hàng" at bounding box center [28, 39] width 20 height 5
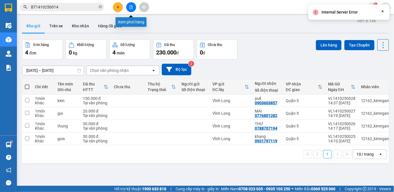
click at [131, 9] on button at bounding box center [131, 7] width 10 height 10
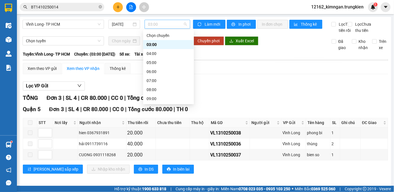
click at [157, 23] on span "03:00" at bounding box center [167, 24] width 39 height 8
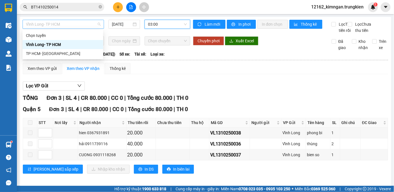
click at [63, 23] on span "Vĩnh Long- TP HCM" at bounding box center [63, 24] width 75 height 8
click at [63, 56] on div "TP HCM- [GEOGRAPHIC_DATA]" at bounding box center [63, 53] width 74 height 6
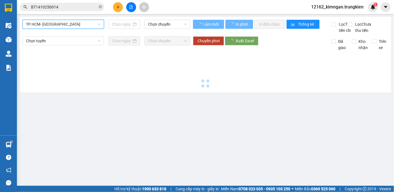
type input "[DATE]"
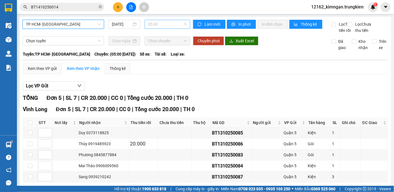
click at [162, 24] on span "05:00" at bounding box center [167, 24] width 39 height 8
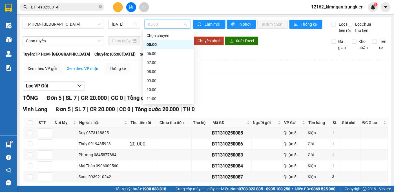
click at [153, 123] on div "14:00" at bounding box center [169, 126] width 44 height 6
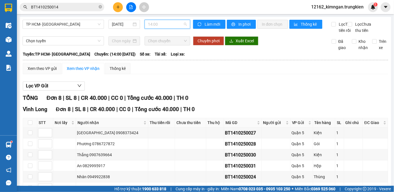
click at [152, 25] on span "14:00" at bounding box center [167, 24] width 39 height 8
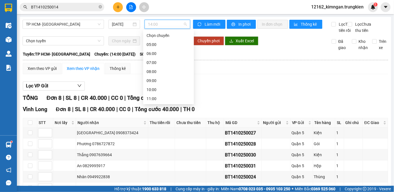
click at [153, 132] on div "15:00" at bounding box center [169, 135] width 44 height 6
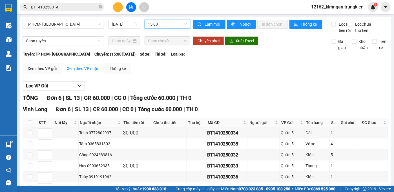
click at [163, 23] on span "15:00" at bounding box center [167, 24] width 39 height 8
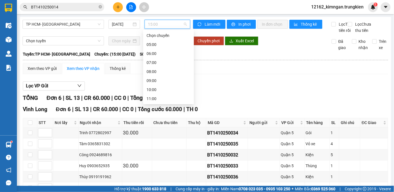
click at [153, 141] on div "16:00" at bounding box center [169, 144] width 44 height 6
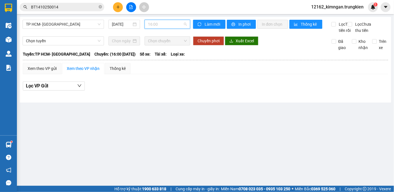
click at [156, 24] on span "16:00" at bounding box center [167, 24] width 39 height 8
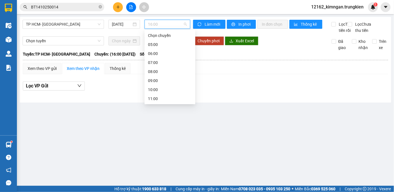
click at [154, 150] on div "17:00" at bounding box center [170, 153] width 44 height 6
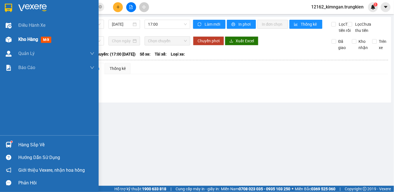
click at [26, 40] on span "Kho hàng" at bounding box center [28, 39] width 20 height 5
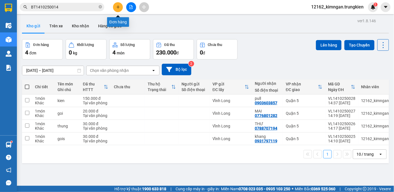
click at [117, 10] on button at bounding box center [118, 7] width 10 height 10
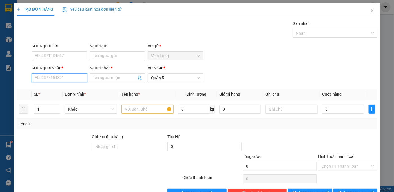
click at [50, 78] on input "SĐT Người Nhận *" at bounding box center [60, 77] width 56 height 9
click at [37, 78] on input "00938568308" at bounding box center [60, 77] width 56 height 9
type input "0938568308"
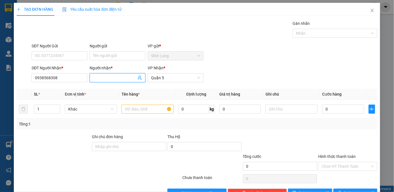
click at [114, 76] on input "Người nhận *" at bounding box center [114, 78] width 43 height 6
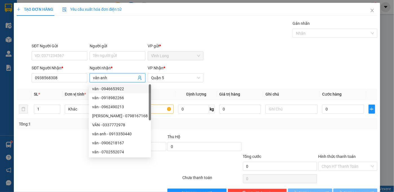
type input "vân anh"
click at [56, 145] on div at bounding box center [54, 144] width 76 height 20
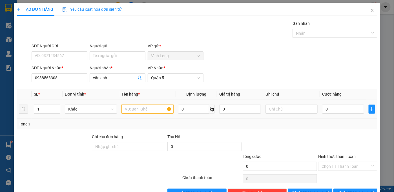
click at [124, 110] on input "text" at bounding box center [148, 109] width 52 height 9
type input "thùng"
click at [337, 111] on input "0" at bounding box center [343, 109] width 42 height 9
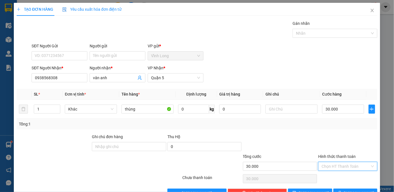
click at [360, 164] on input "Hình thức thanh toán" at bounding box center [346, 166] width 48 height 8
click at [352, 178] on div "Tại văn phòng" at bounding box center [345, 177] width 52 height 6
click at [352, 190] on span "[PERSON_NAME] và In" at bounding box center [363, 193] width 39 height 6
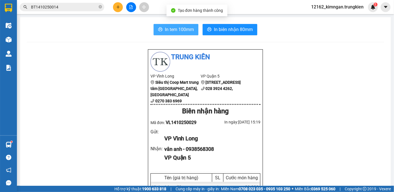
click at [158, 28] on icon "printer" at bounding box center [160, 29] width 5 height 5
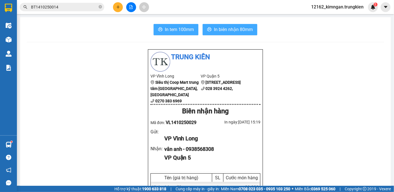
click at [230, 24] on button "In biên nhận 80mm" at bounding box center [230, 29] width 55 height 11
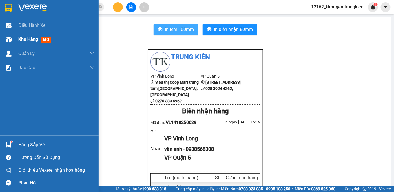
click at [23, 41] on span "Kho hàng" at bounding box center [28, 39] width 20 height 5
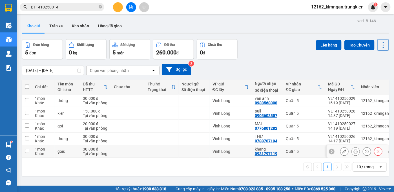
click at [244, 150] on div "Vĩnh Long" at bounding box center [231, 151] width 37 height 5
checkbox input "true"
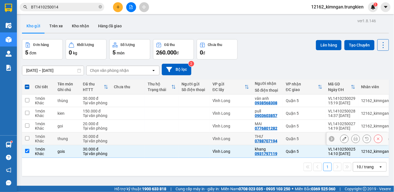
drag, startPoint x: 242, startPoint y: 138, endPoint x: 240, endPoint y: 116, distance: 21.6
click at [242, 136] on td "Vĩnh Long" at bounding box center [231, 138] width 42 height 13
checkbox input "true"
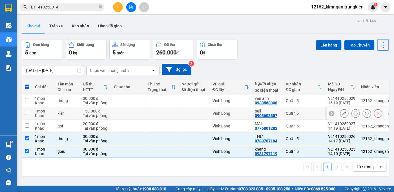
click at [240, 116] on td "Vĩnh Long" at bounding box center [231, 113] width 42 height 13
checkbox input "true"
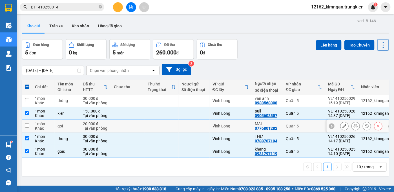
drag, startPoint x: 240, startPoint y: 125, endPoint x: 243, endPoint y: 116, distance: 9.3
click at [240, 126] on div "Vĩnh Long" at bounding box center [231, 126] width 37 height 5
checkbox input "true"
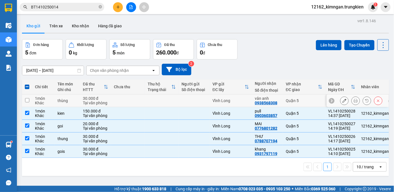
click at [245, 99] on div "Vĩnh Long" at bounding box center [231, 100] width 37 height 5
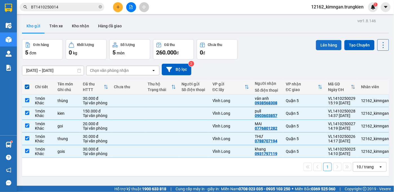
click at [321, 43] on button "Lên hàng" at bounding box center [329, 45] width 26 height 10
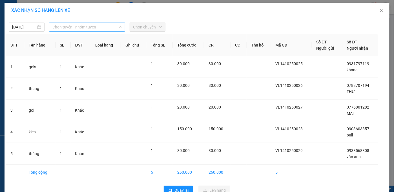
click at [109, 26] on span "Chọn tuyến - nhóm tuyến" at bounding box center [86, 27] width 69 height 8
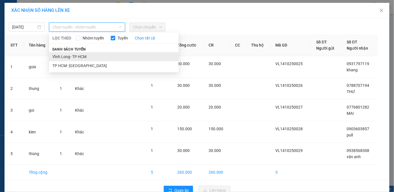
click at [94, 57] on li "Vĩnh Long- TP HCM" at bounding box center [114, 56] width 130 height 9
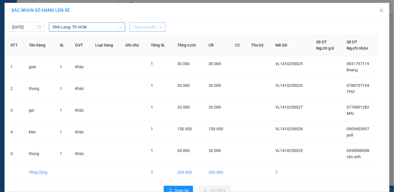
click at [133, 24] on span "Chọn chuyến" at bounding box center [147, 27] width 29 height 8
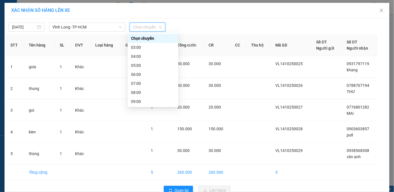
click at [148, 162] on div "16:00" at bounding box center [153, 165] width 44 height 6
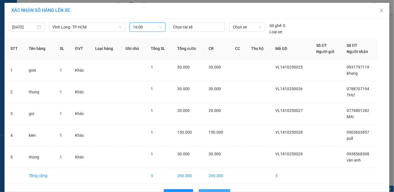
click at [219, 191] on span "Lên hàng" at bounding box center [217, 194] width 16 height 6
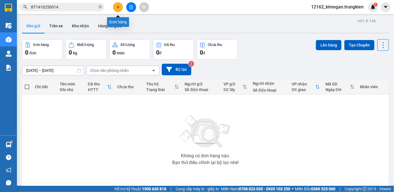
click at [121, 9] on button at bounding box center [118, 7] width 10 height 10
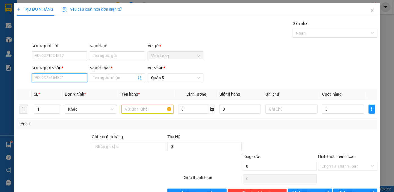
click at [73, 78] on input "SĐT Người Nhận *" at bounding box center [60, 77] width 56 height 9
type input "0901408093"
click at [70, 89] on div "0901408093 - CHAY" at bounding box center [59, 89] width 48 height 6
type input "CHAY"
type input "30.000"
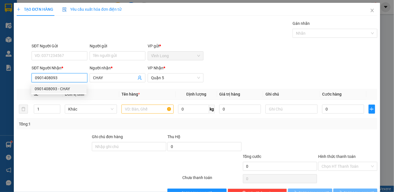
type input "30.000"
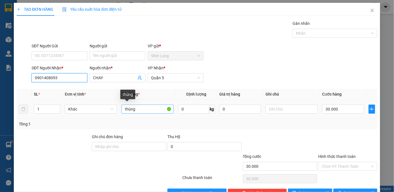
type input "0901408093"
drag, startPoint x: 148, startPoint y: 111, endPoint x: 104, endPoint y: 103, distance: 44.9
click at [104, 103] on tr "1 Khác thùng 0 kg 0 30.000" at bounding box center [197, 109] width 361 height 19
type input "hồ sơ"
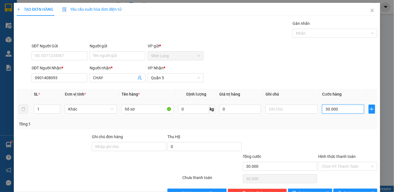
click at [334, 110] on input "30.000" at bounding box center [343, 109] width 42 height 9
type input "2"
type input "20"
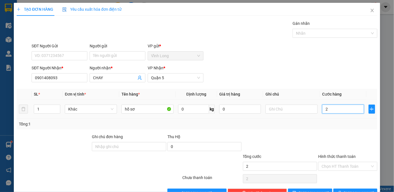
type input "20"
type input "20.000"
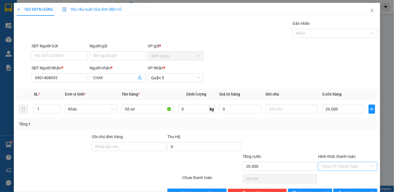
click at [337, 165] on input "Hình thức thanh toán" at bounding box center [346, 166] width 48 height 8
click at [340, 175] on div "Tại văn phòng" at bounding box center [345, 177] width 52 height 6
click at [341, 191] on icon "printer" at bounding box center [340, 193] width 4 height 4
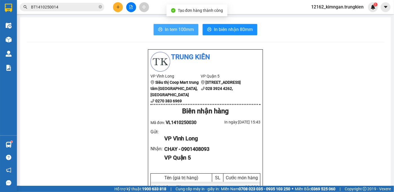
click at [176, 28] on span "In tem 100mm" at bounding box center [179, 29] width 29 height 7
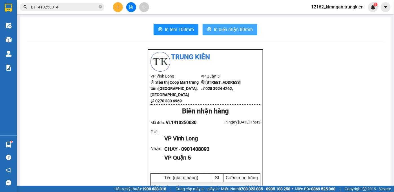
click at [228, 30] on span "In biên nhận 80mm" at bounding box center [233, 29] width 39 height 7
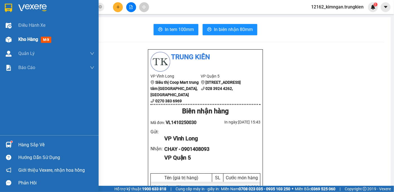
click at [15, 39] on div "Kho hàng mới" at bounding box center [49, 39] width 99 height 14
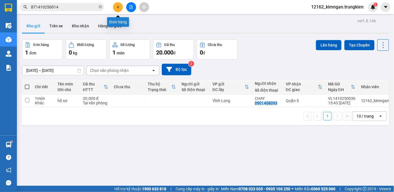
click at [118, 8] on icon "plus" at bounding box center [118, 7] width 4 height 4
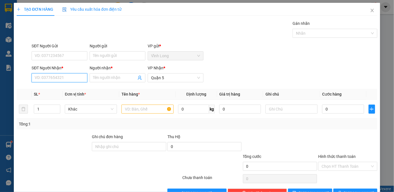
click at [64, 79] on input "SĐT Người Nhận *" at bounding box center [60, 77] width 56 height 9
type input "0906202187"
click at [69, 88] on div "0906202187 - TRANG" at bounding box center [59, 89] width 48 height 6
type input "TRANG"
type input "30.000"
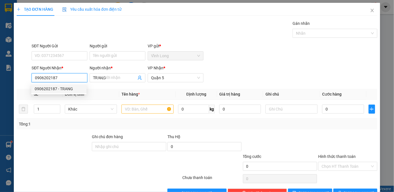
type input "30.000"
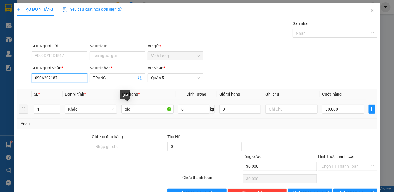
type input "0906202187"
drag, startPoint x: 103, startPoint y: 103, endPoint x: 98, endPoint y: 102, distance: 5.3
click at [98, 102] on tr "1 Khác gio 0 kg 0 30.000" at bounding box center [197, 109] width 361 height 19
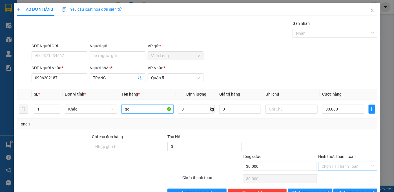
type input "goi"
click at [325, 165] on input "Hình thức thanh toán" at bounding box center [346, 166] width 48 height 8
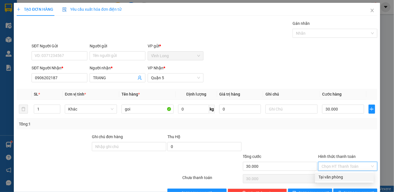
click at [326, 176] on div "Tại văn phòng" at bounding box center [345, 177] width 52 height 6
type input "0"
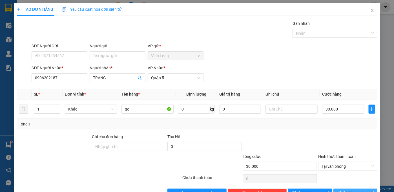
click at [348, 190] on span "[PERSON_NAME] và In" at bounding box center [363, 193] width 39 height 6
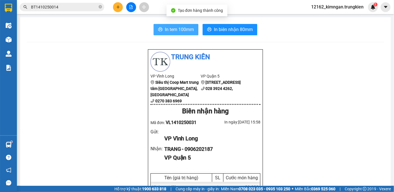
click at [189, 30] on span "In tem 100mm" at bounding box center [179, 29] width 29 height 7
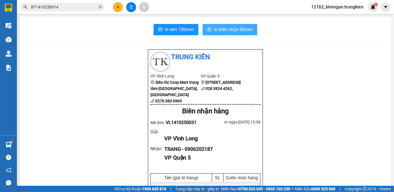
click at [224, 29] on span "In biên nhận 80mm" at bounding box center [233, 29] width 39 height 7
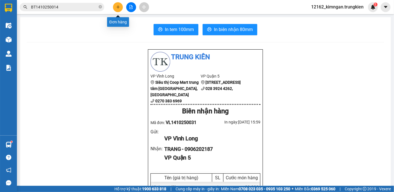
click at [120, 9] on icon "plus" at bounding box center [118, 7] width 4 height 4
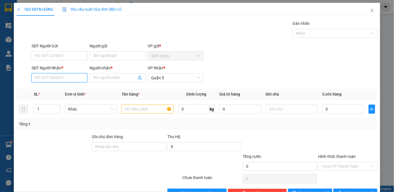
click at [44, 81] on input "SĐT Người Nhận *" at bounding box center [60, 77] width 56 height 9
type input "0363411726"
click at [50, 90] on div "0363411726 - ngọc" at bounding box center [59, 89] width 48 height 6
type input "ngọc"
type input "80.000"
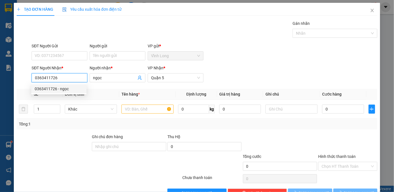
type input "80.000"
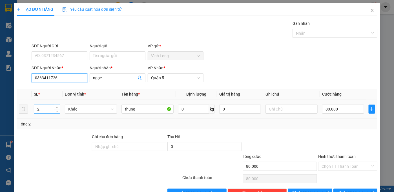
type input "0363411726"
click at [23, 110] on tr "2 Khác thung 0 kg 0 80.000" at bounding box center [197, 109] width 361 height 19
type input "5"
click at [330, 110] on input "80.000" at bounding box center [343, 109] width 42 height 9
type input "2"
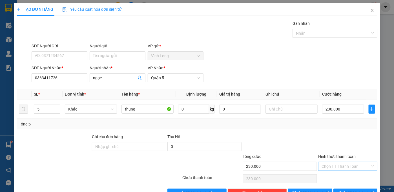
click at [341, 167] on input "Hình thức thanh toán" at bounding box center [346, 166] width 48 height 8
click at [335, 176] on div "Tại văn phòng" at bounding box center [345, 177] width 52 height 6
click at [337, 189] on button "[PERSON_NAME] và In" at bounding box center [355, 193] width 44 height 9
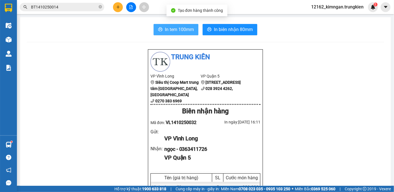
click at [175, 29] on span "In tem 100mm" at bounding box center [179, 29] width 29 height 7
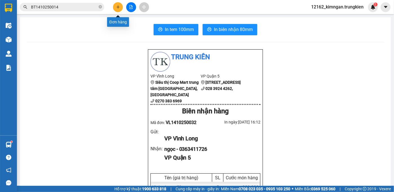
click at [114, 8] on button at bounding box center [118, 7] width 10 height 10
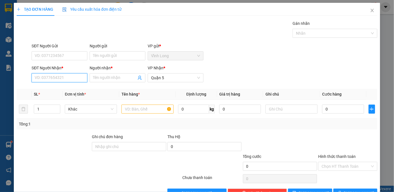
click at [66, 76] on input "SĐT Người Nhận *" at bounding box center [60, 77] width 56 height 9
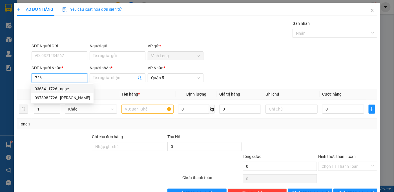
click at [65, 89] on div "0363411726 - ngọc" at bounding box center [63, 89] width 56 height 6
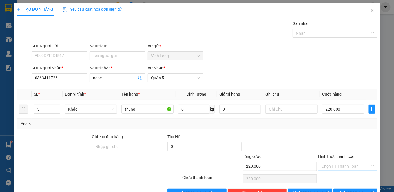
click at [344, 166] on input "Hình thức thanh toán" at bounding box center [346, 166] width 48 height 8
click at [337, 176] on div "Tại văn phòng" at bounding box center [345, 177] width 52 height 6
click at [338, 189] on button "[PERSON_NAME] và In" at bounding box center [355, 193] width 44 height 9
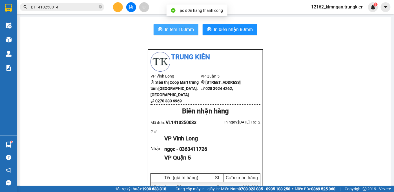
click at [174, 30] on span "In tem 100mm" at bounding box center [179, 29] width 29 height 7
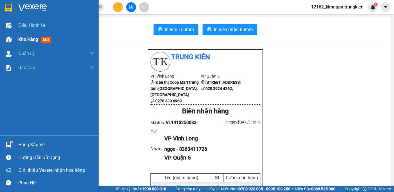
click at [23, 37] on span "Kho hàng" at bounding box center [28, 39] width 20 height 5
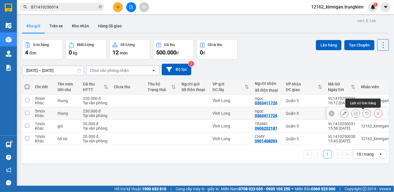
click at [376, 114] on icon at bounding box center [378, 113] width 4 height 4
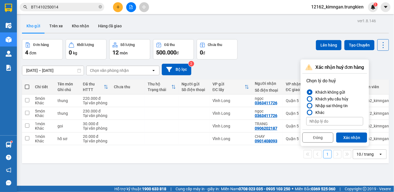
click at [327, 106] on div "Nhập sai thông tin" at bounding box center [330, 105] width 35 height 7
click at [306, 106] on input "Nhập sai thông tin" at bounding box center [306, 106] width 0 height 0
click at [356, 137] on button "Xác nhận" at bounding box center [351, 137] width 31 height 10
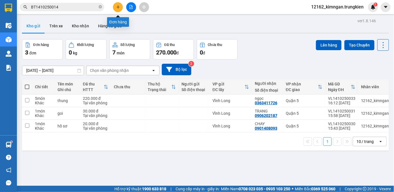
click at [119, 8] on icon "plus" at bounding box center [118, 7] width 4 height 4
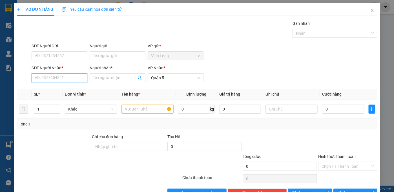
click at [69, 80] on input "SĐT Người Nhận *" at bounding box center [60, 77] width 56 height 9
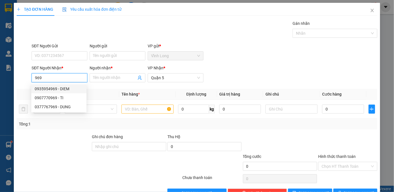
click at [69, 88] on div "0935954969 - DIEM" at bounding box center [59, 89] width 48 height 6
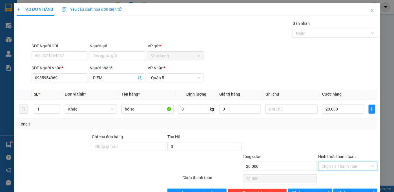
click at [334, 167] on input "Hình thức thanh toán" at bounding box center [346, 166] width 48 height 8
click at [342, 176] on div "Tại văn phòng" at bounding box center [345, 177] width 52 height 6
click at [342, 191] on icon "printer" at bounding box center [340, 193] width 4 height 4
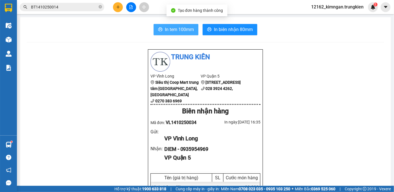
click at [169, 29] on span "In tem 100mm" at bounding box center [179, 29] width 29 height 7
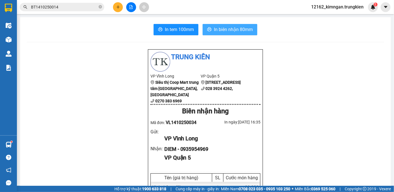
click at [243, 30] on span "In biên nhận 80mm" at bounding box center [233, 29] width 39 height 7
drag, startPoint x: -3, startPoint y: 197, endPoint x: -3, endPoint y: 153, distance: 43.7
